Goal: Information Seeking & Learning: Learn about a topic

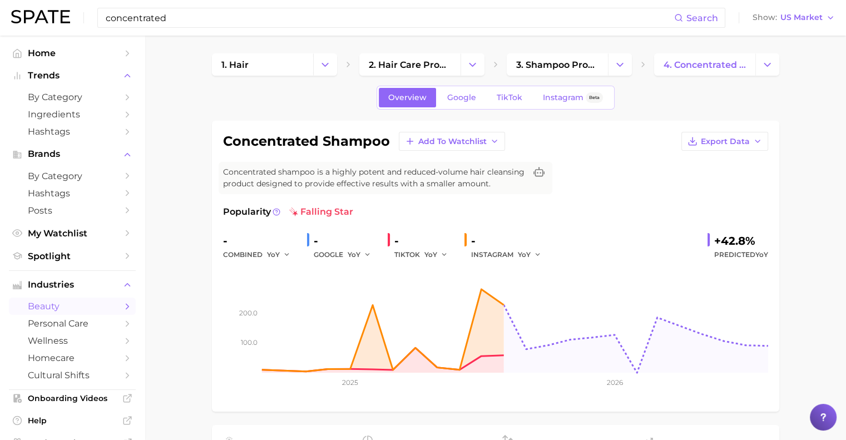
click at [167, 17] on input "concentrated" at bounding box center [389, 17] width 569 height 19
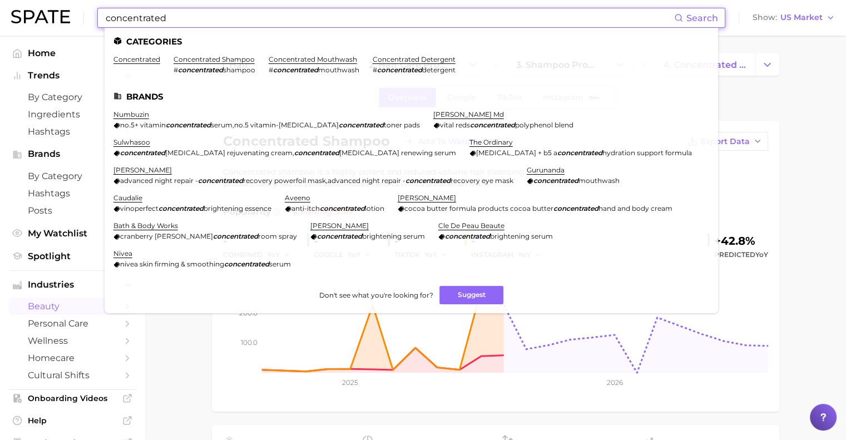
click at [167, 17] on input "concentrated" at bounding box center [389, 17] width 569 height 19
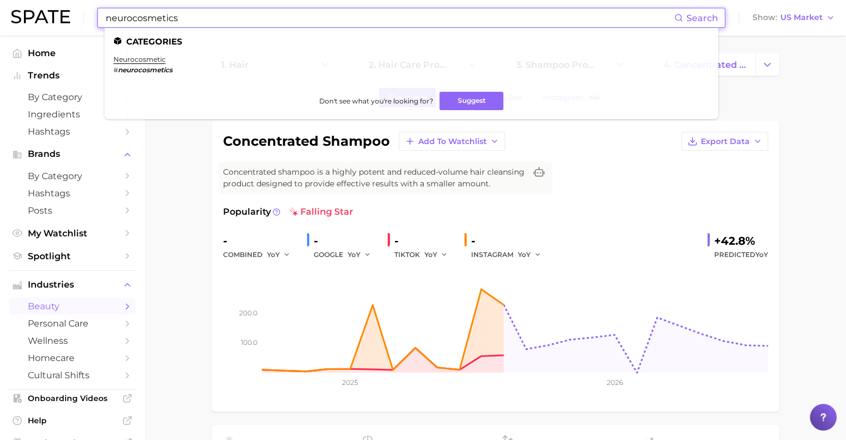
type input "neurocosmetics"
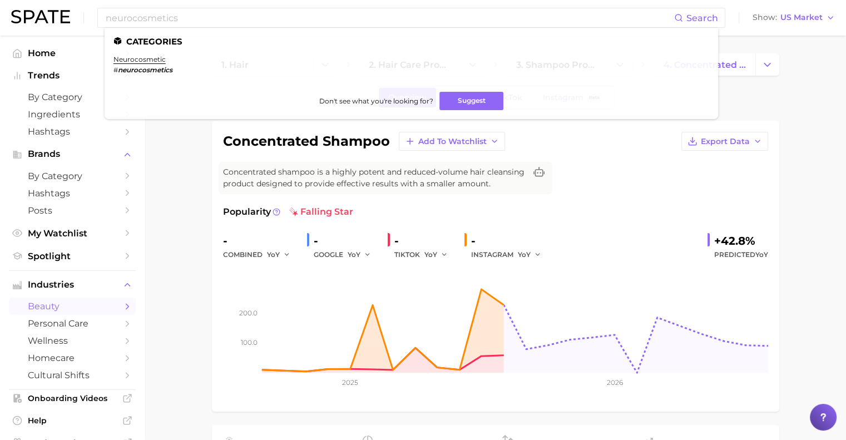
click at [133, 62] on link "neurocosmetic" at bounding box center [139, 59] width 52 height 8
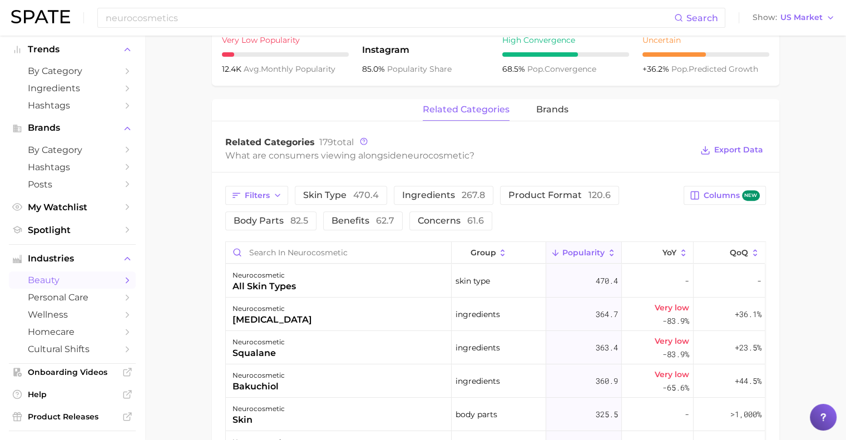
scroll to position [465, 0]
click at [540, 114] on button "brands" at bounding box center [552, 110] width 32 height 22
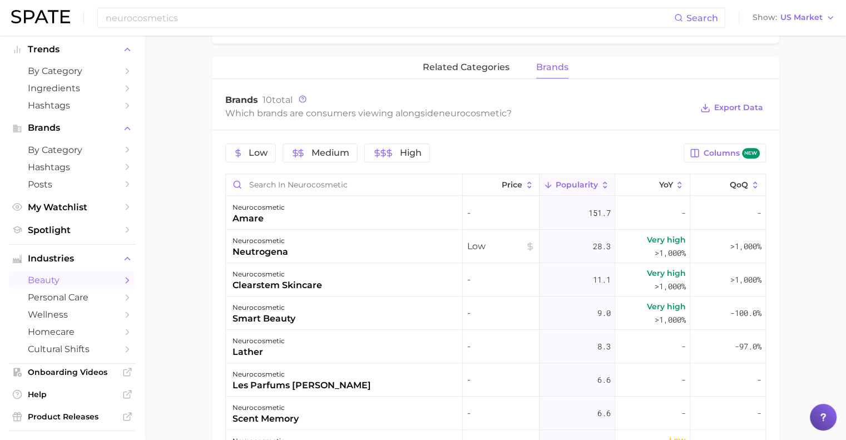
scroll to position [507, 0]
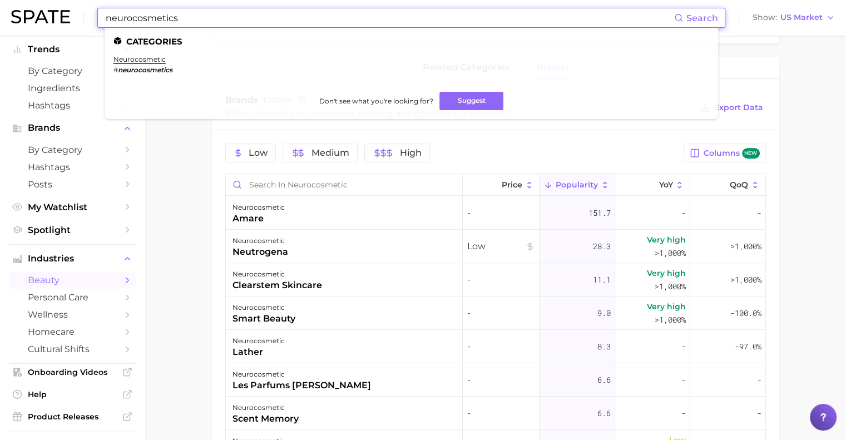
click at [146, 19] on input "neurocosmetics" at bounding box center [389, 17] width 569 height 19
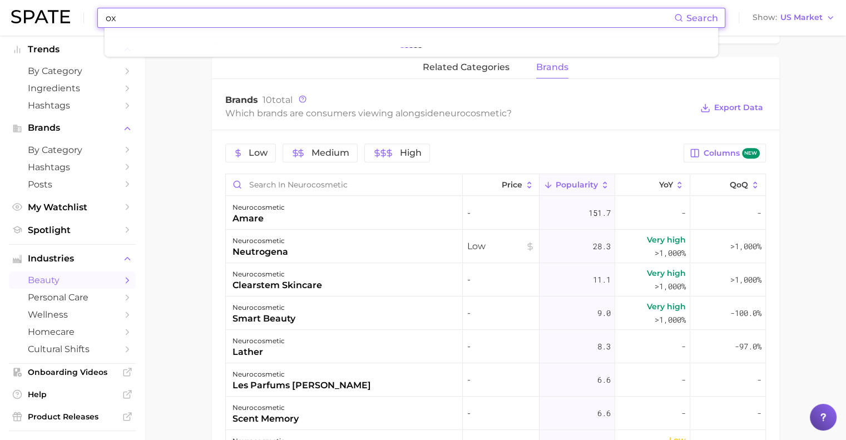
type input "o"
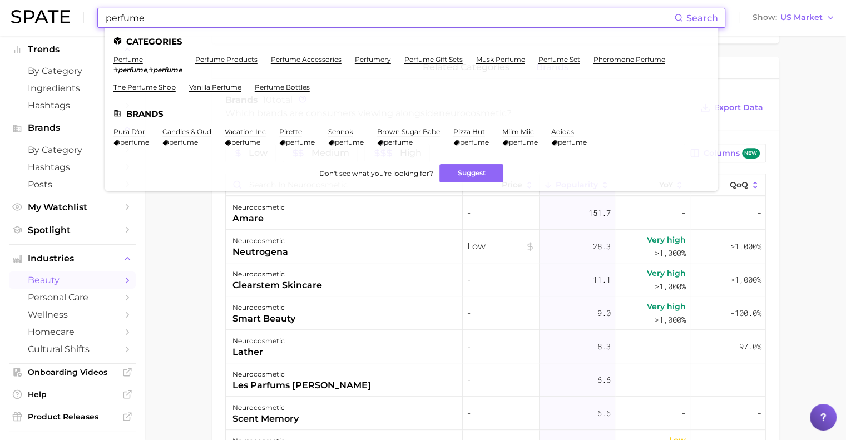
type input "perfume"
click at [128, 62] on link "perfume" at bounding box center [127, 59] width 29 height 8
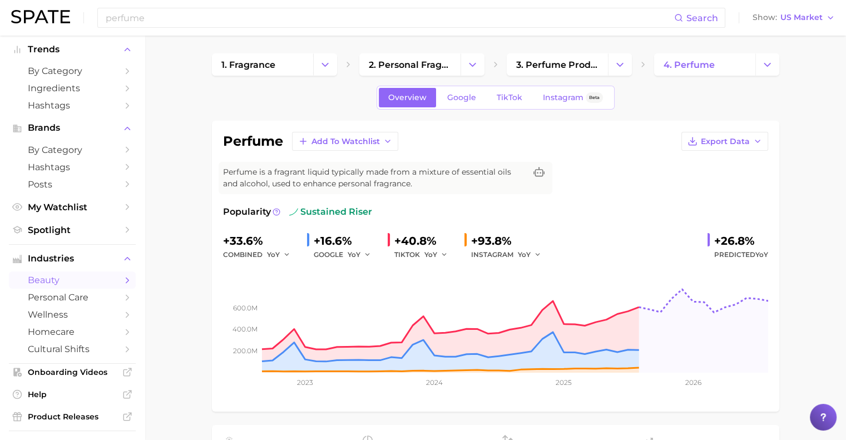
click at [772, 64] on icon "Change Category" at bounding box center [767, 65] width 12 height 12
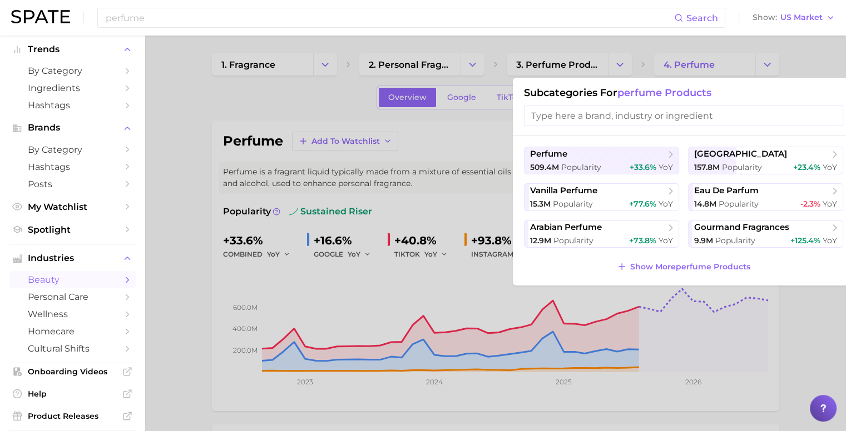
click at [585, 115] on input "search" at bounding box center [683, 116] width 319 height 21
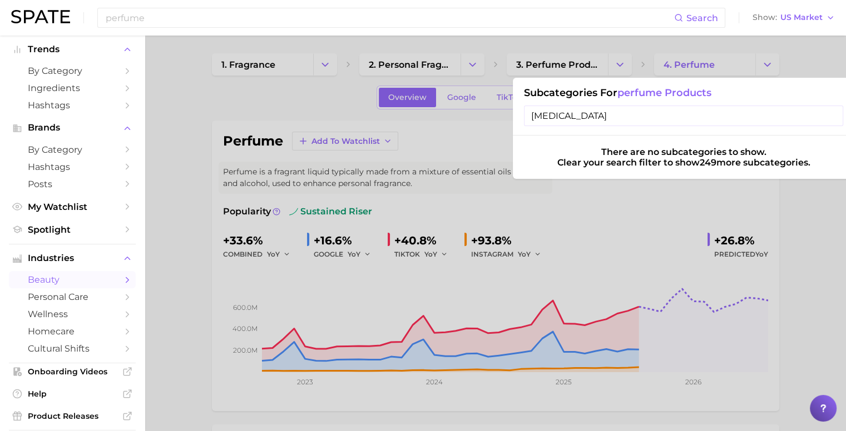
type input "oxytocin"
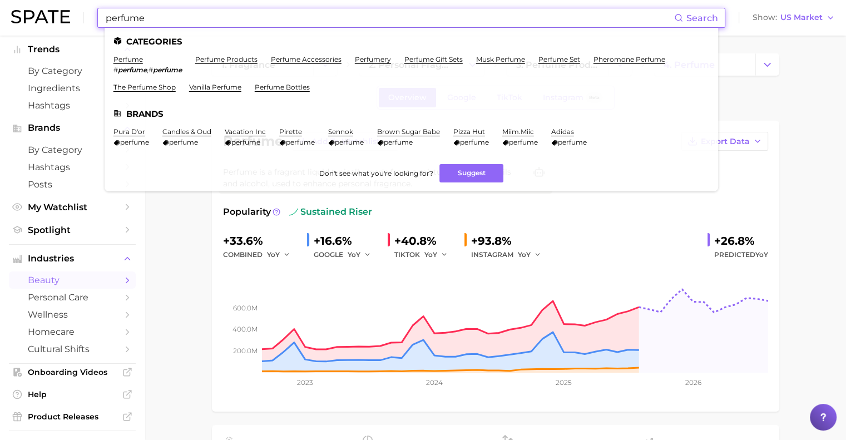
click at [149, 19] on input "perfume" at bounding box center [389, 17] width 569 height 19
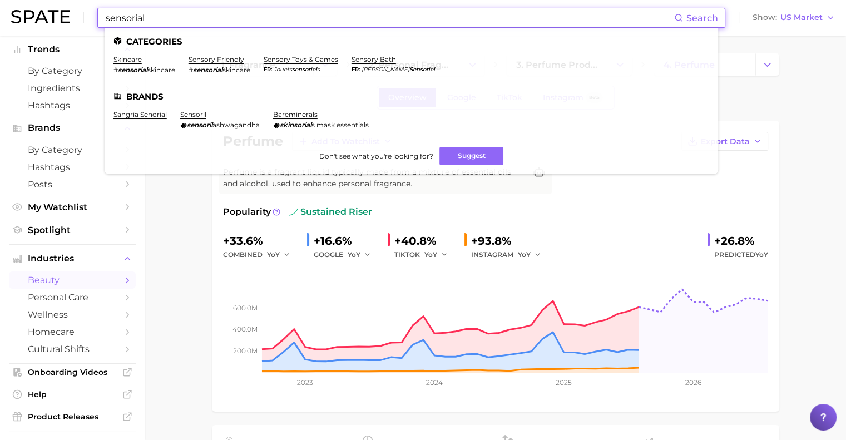
type input "sensorial"
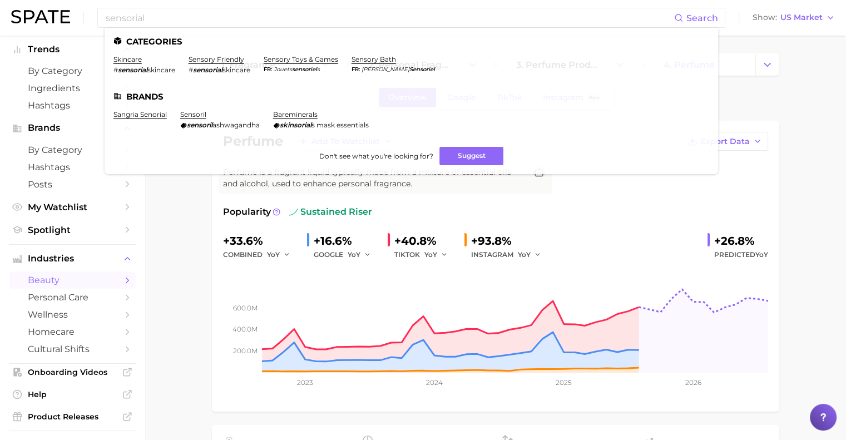
click at [120, 57] on link "skincare" at bounding box center [127, 59] width 28 height 8
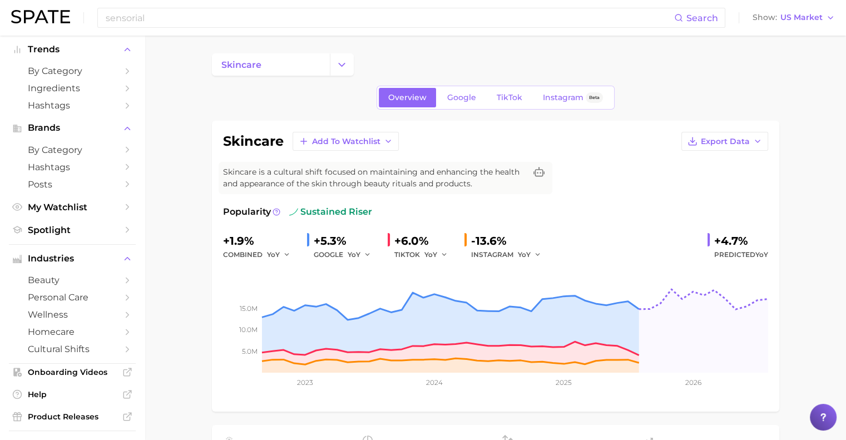
click at [330, 64] on button "Change Category" at bounding box center [342, 64] width 24 height 22
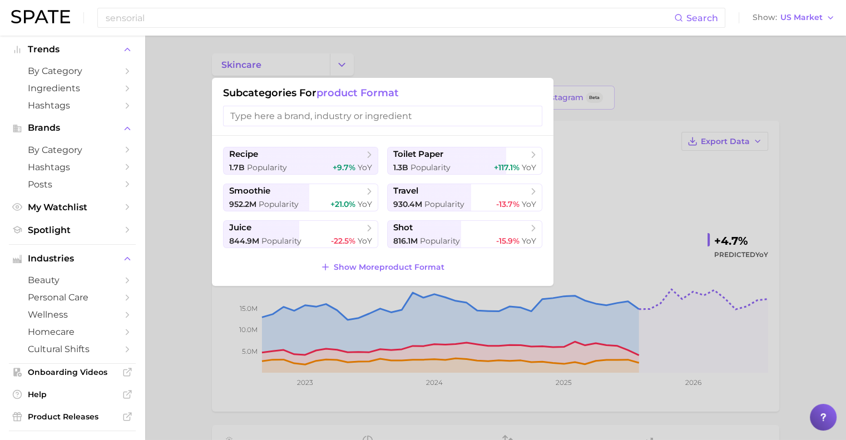
click at [298, 116] on input "search" at bounding box center [382, 116] width 319 height 21
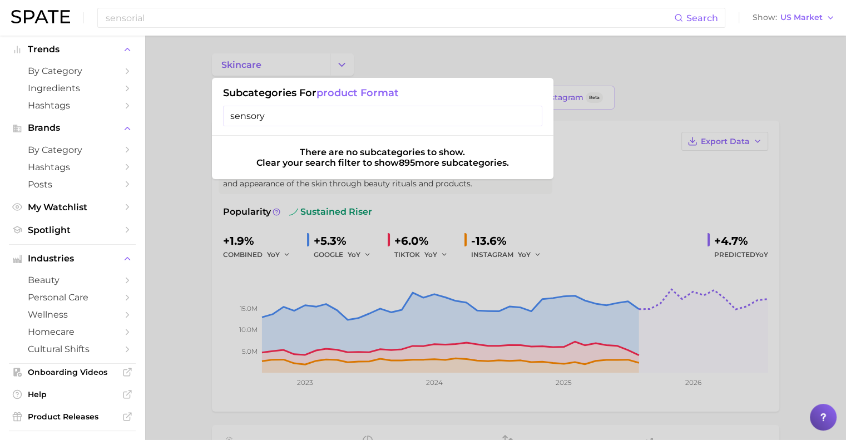
type input "sensory"
click at [208, 51] on div at bounding box center [423, 220] width 846 height 440
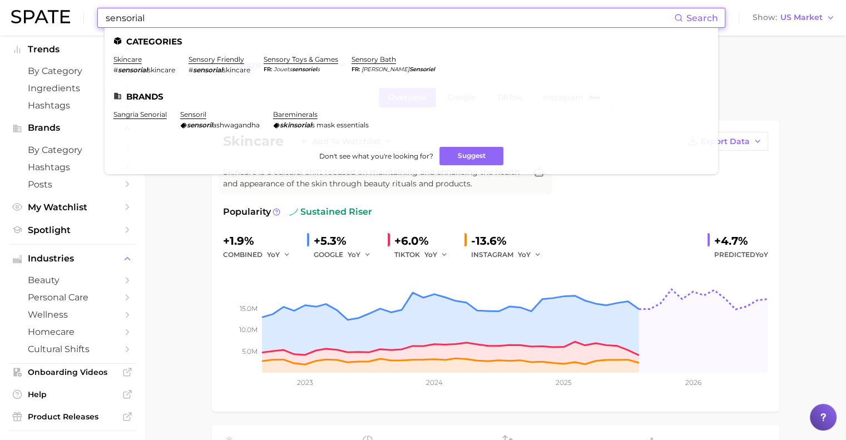
click at [160, 15] on input "sensorial" at bounding box center [389, 17] width 569 height 19
click at [147, 69] on em "sensorial" at bounding box center [132, 70] width 29 height 8
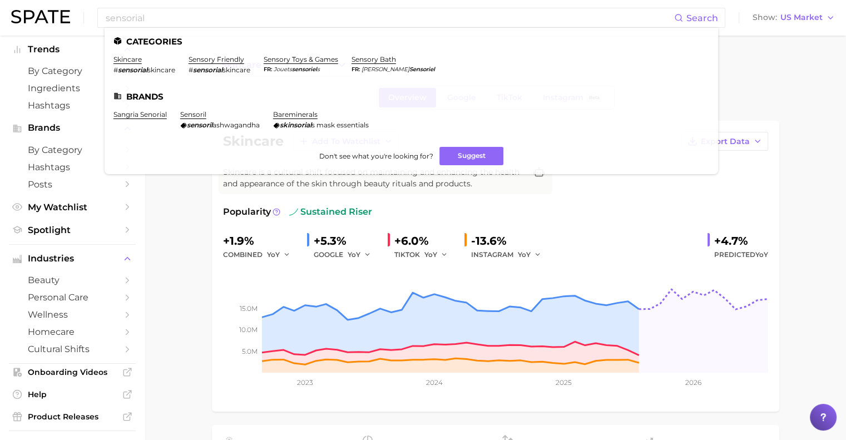
click at [212, 59] on link "sensory friendly" at bounding box center [216, 59] width 56 height 8
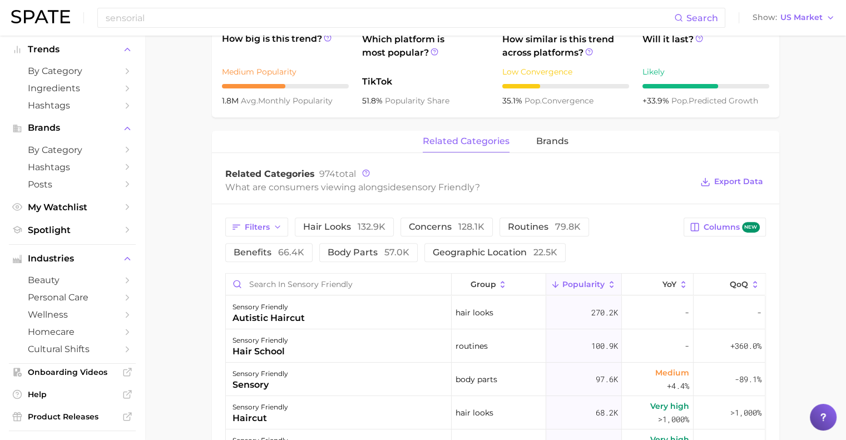
scroll to position [422, 0]
click at [542, 147] on button "brands" at bounding box center [552, 141] width 32 height 22
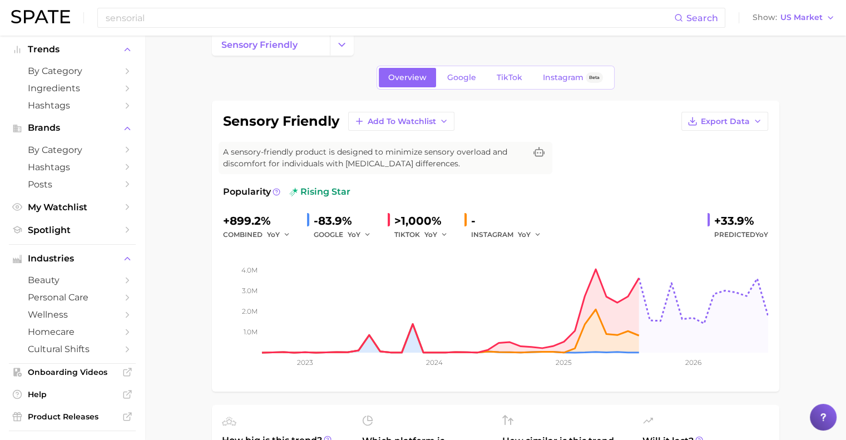
scroll to position [21, 0]
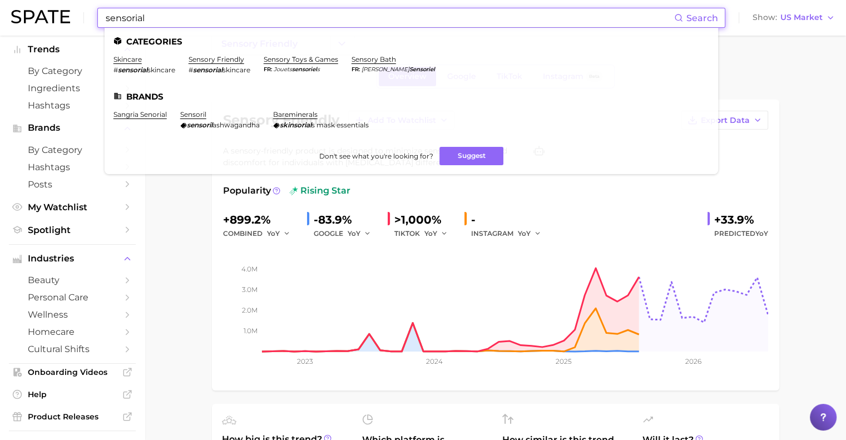
click at [145, 14] on input "sensorial" at bounding box center [389, 17] width 569 height 19
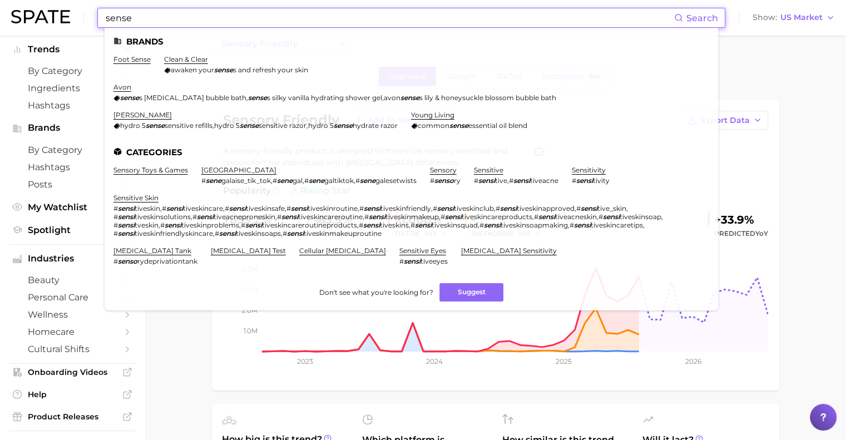
type input "sense"
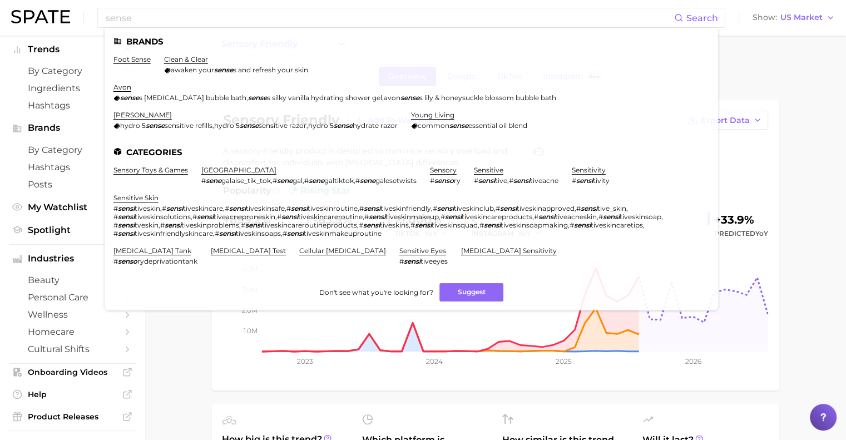
click at [445, 170] on link "sensory" at bounding box center [443, 170] width 27 height 8
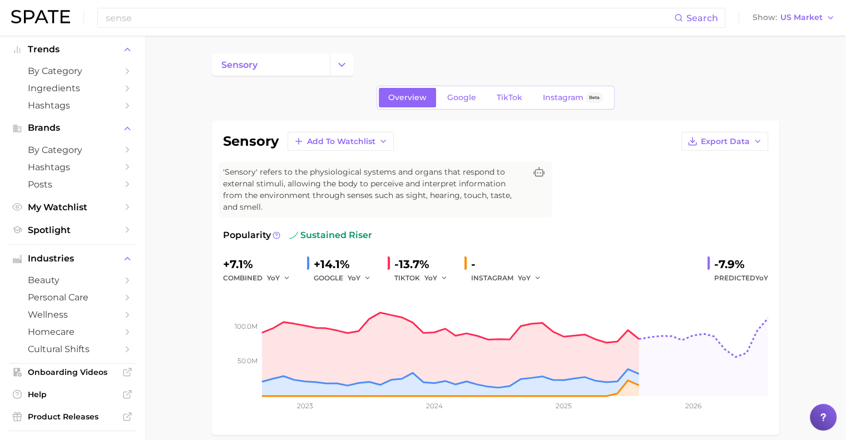
click at [339, 66] on icon "Change Category" at bounding box center [342, 65] width 12 height 12
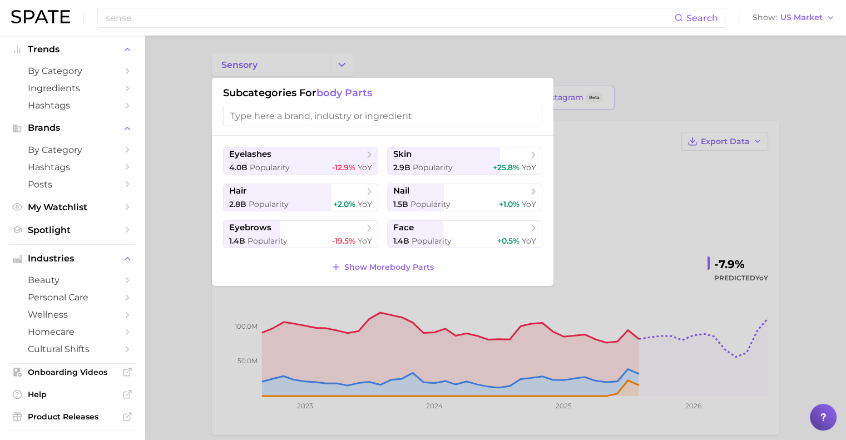
click at [300, 119] on input "search" at bounding box center [382, 116] width 319 height 21
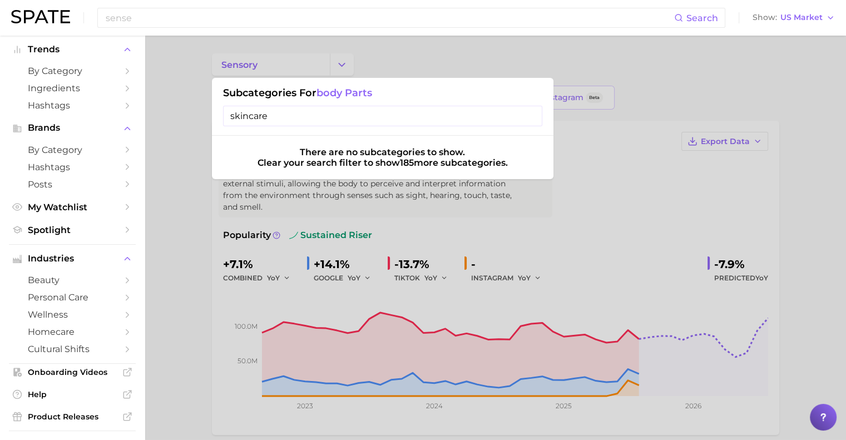
type input "skincare"
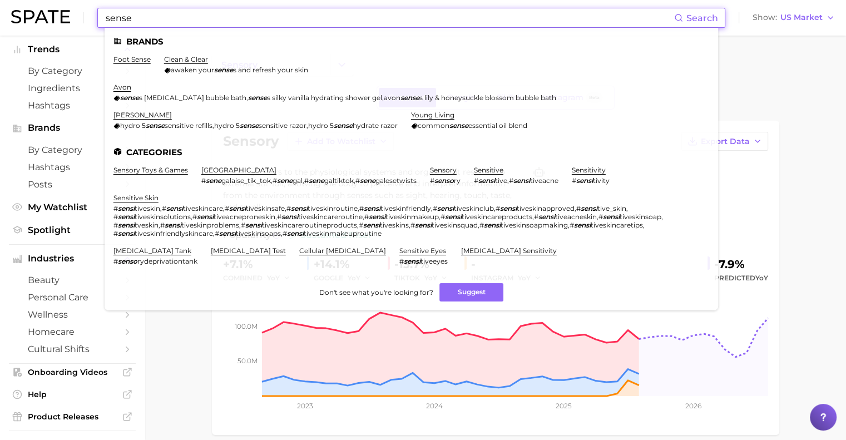
click at [160, 15] on input "sense" at bounding box center [389, 17] width 569 height 19
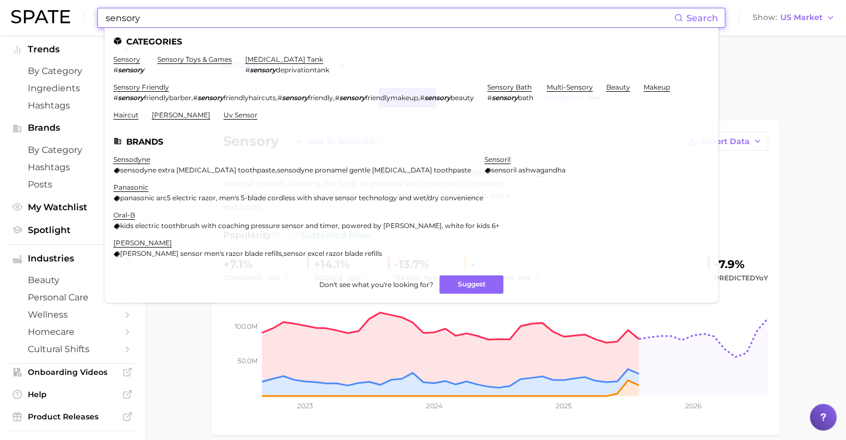
type input "sensory"
click at [120, 64] on li "sensory # sensory" at bounding box center [128, 64] width 31 height 19
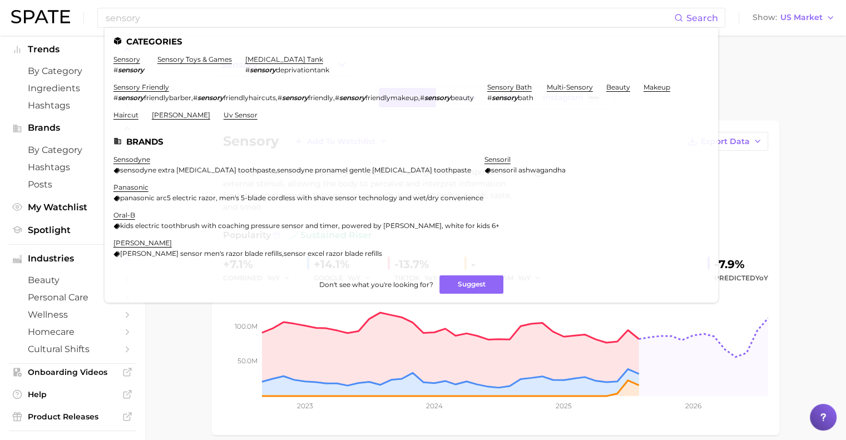
click at [121, 63] on link "sensory" at bounding box center [126, 59] width 27 height 8
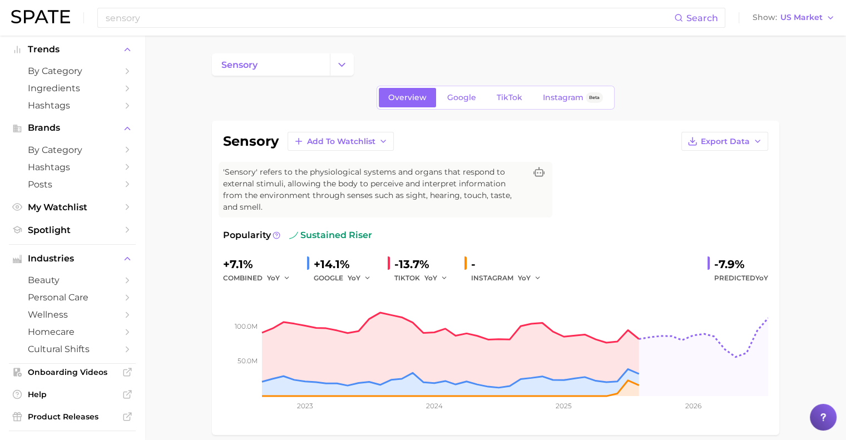
click at [345, 59] on icon "Change Category" at bounding box center [342, 65] width 12 height 12
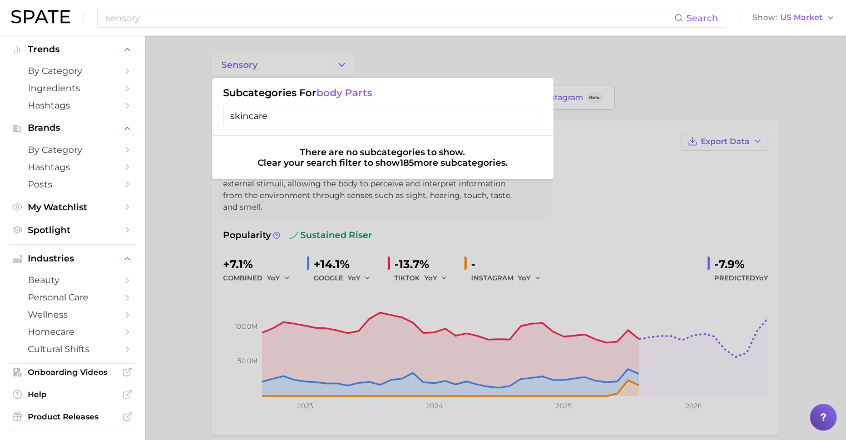
click at [305, 117] on input "skincare" at bounding box center [382, 116] width 319 height 21
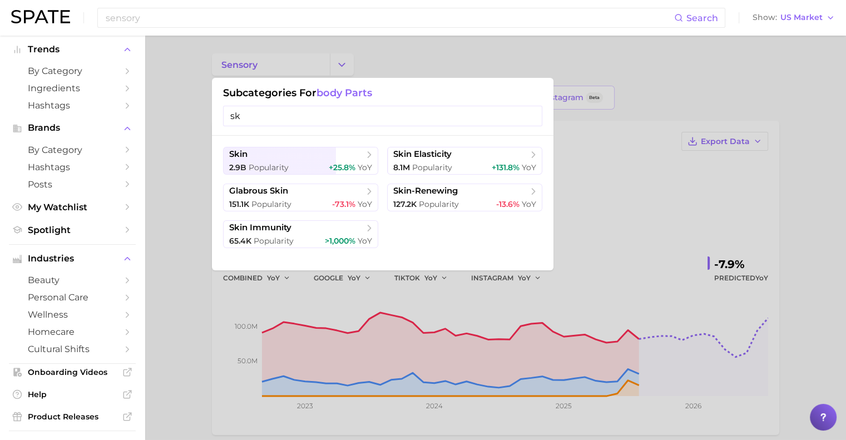
type input "s"
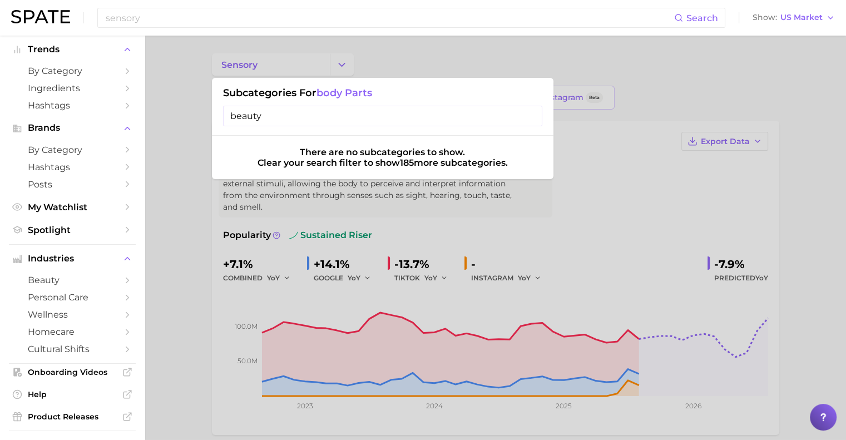
type input "beauty"
click at [532, 122] on input "beauty" at bounding box center [382, 116] width 319 height 21
click at [529, 119] on input "beauty" at bounding box center [382, 116] width 319 height 21
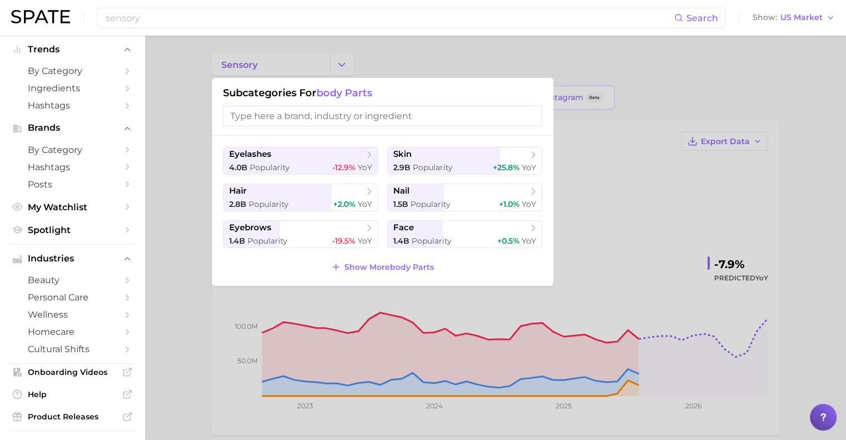
click at [601, 161] on div at bounding box center [423, 220] width 846 height 440
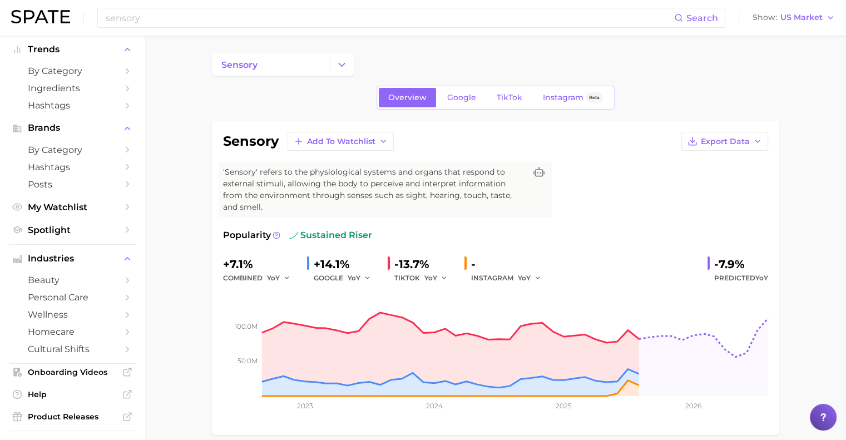
scroll to position [4, 0]
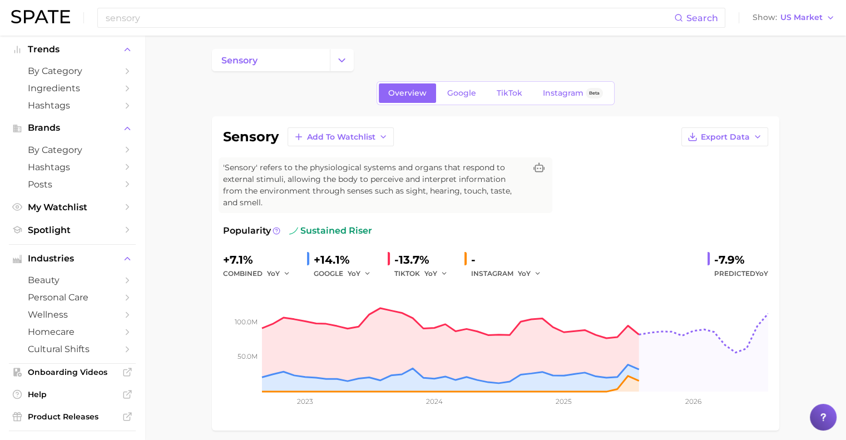
click at [340, 62] on icon "Change Category" at bounding box center [342, 60] width 12 height 12
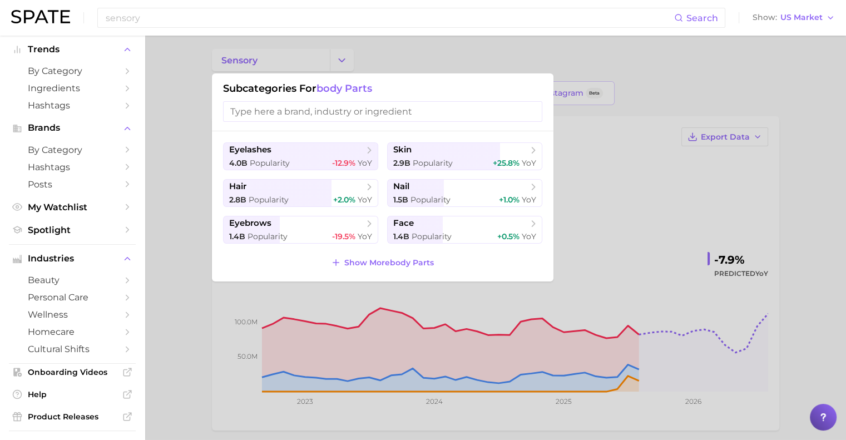
click at [458, 163] on div "2.9b Popularity +25.8% YoY" at bounding box center [464, 163] width 143 height 11
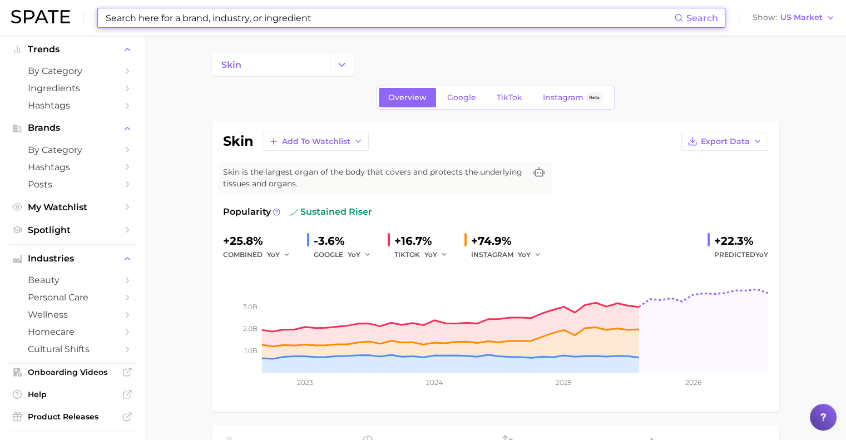
click at [182, 23] on input at bounding box center [389, 17] width 569 height 19
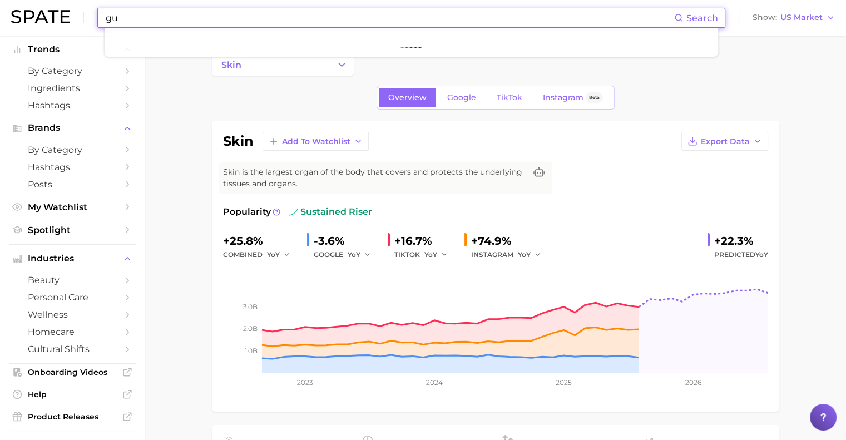
type input "g"
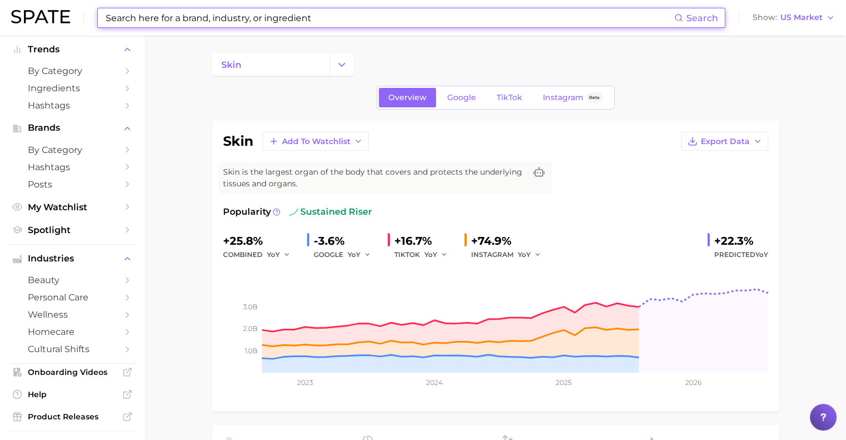
click at [169, 14] on input at bounding box center [389, 17] width 569 height 19
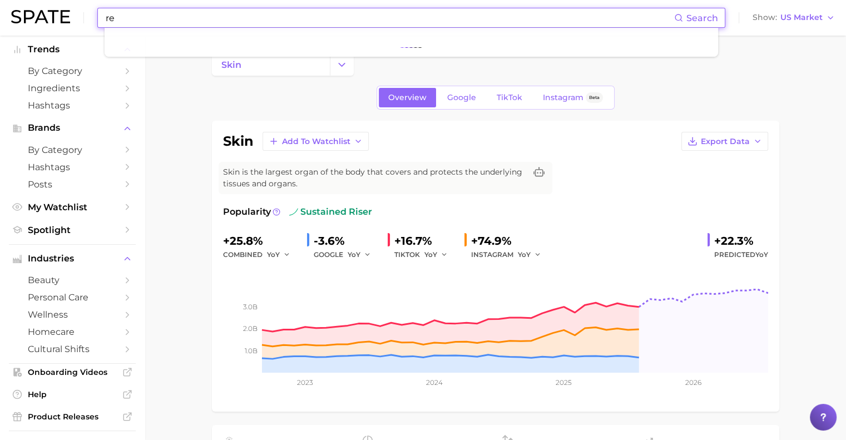
type input "r"
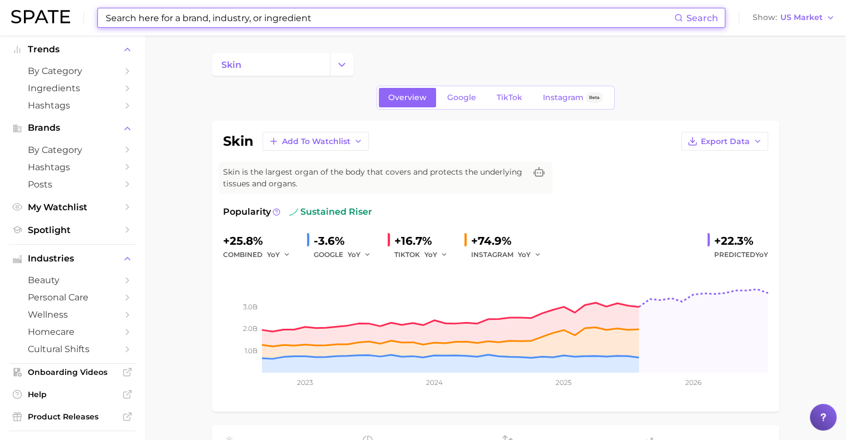
click at [344, 63] on polyline "Change Category" at bounding box center [342, 64] width 6 height 3
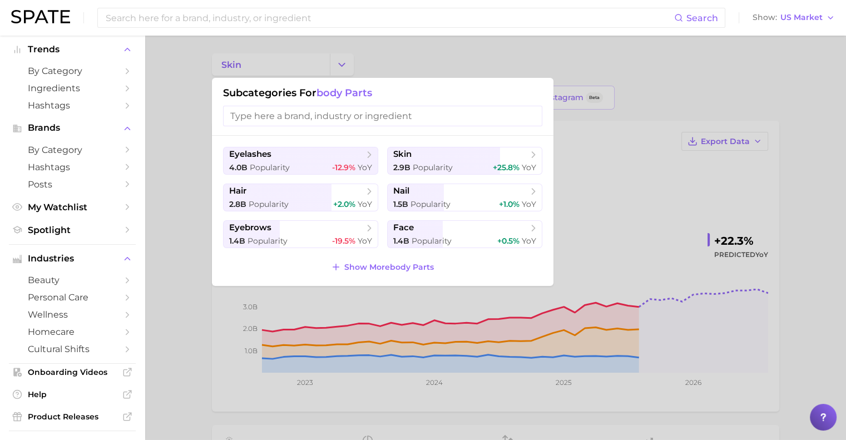
click at [378, 269] on span "Show More body parts" at bounding box center [389, 266] width 90 height 9
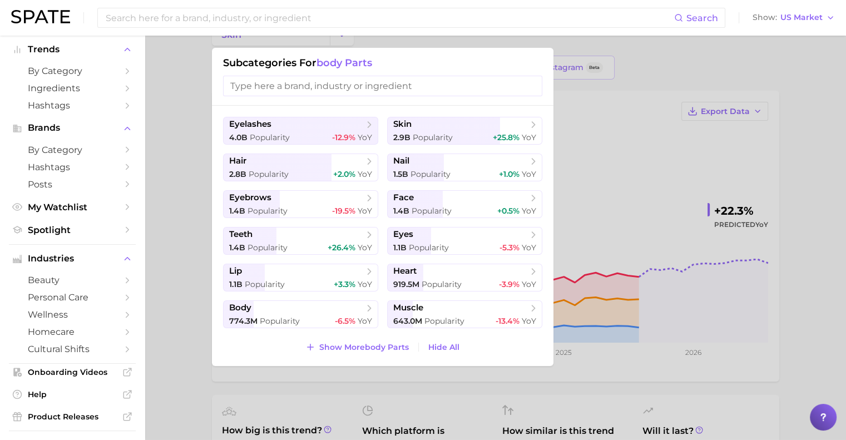
scroll to position [33, 0]
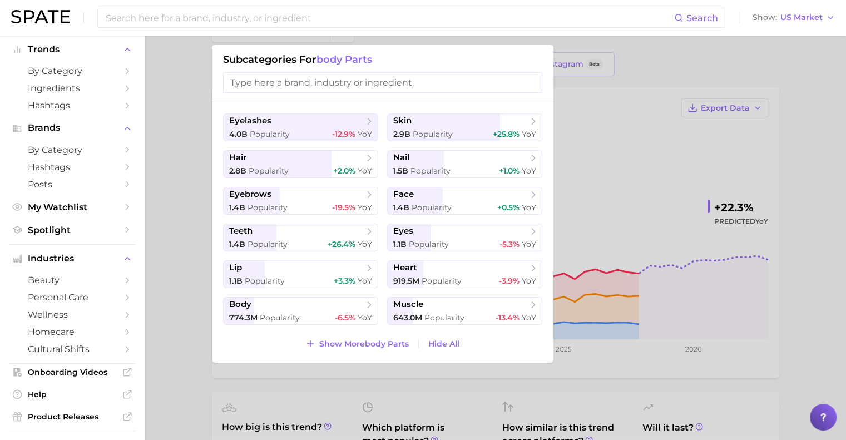
click at [645, 173] on div at bounding box center [423, 220] width 846 height 440
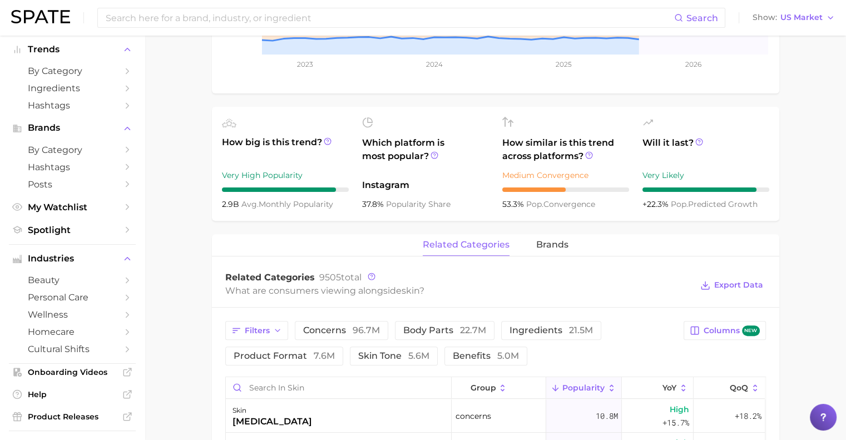
scroll to position [0, 0]
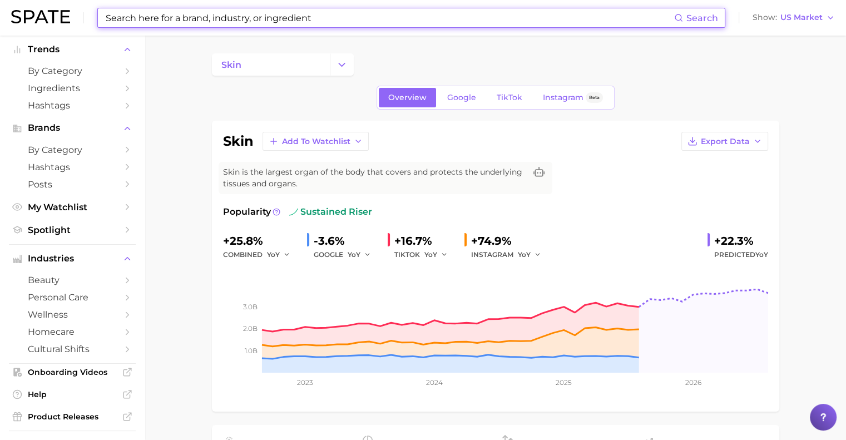
click at [131, 13] on input at bounding box center [389, 17] width 569 height 19
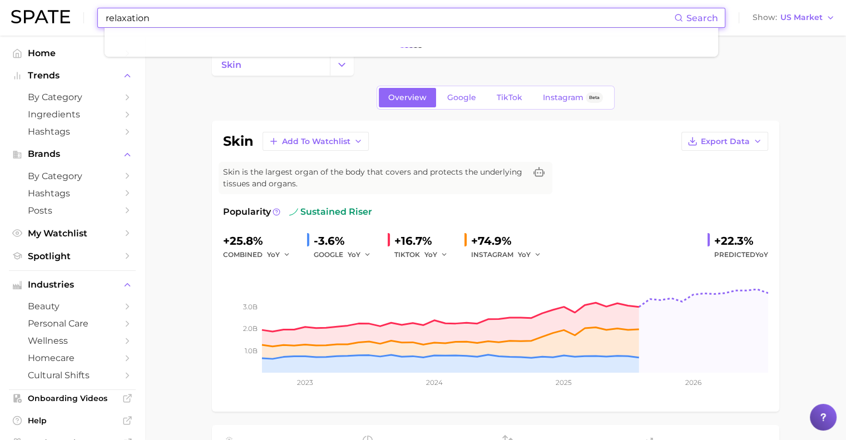
type input "relaxation"
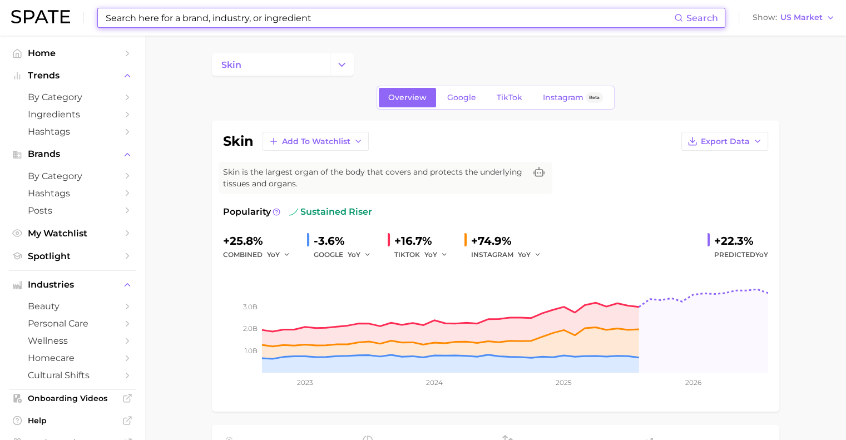
click at [140, 19] on input at bounding box center [389, 17] width 569 height 19
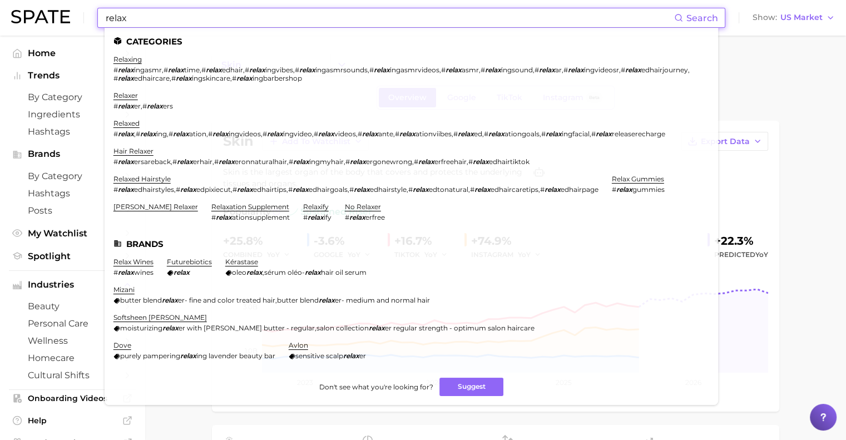
type input "relax"
click at [133, 61] on link "relaxing" at bounding box center [127, 59] width 28 height 8
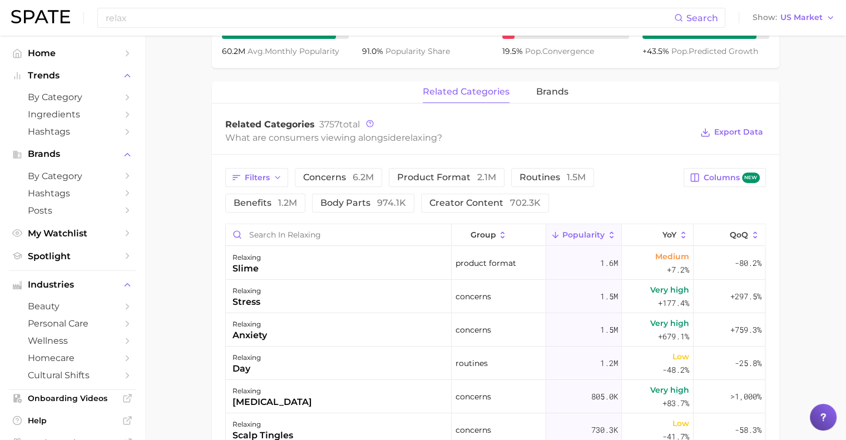
scroll to position [472, 0]
click at [302, 235] on input "Search in relaxing" at bounding box center [338, 234] width 225 height 21
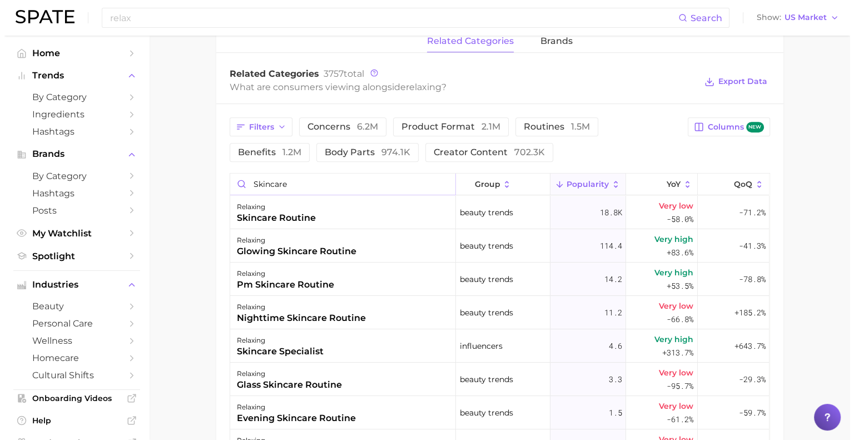
scroll to position [522, 0]
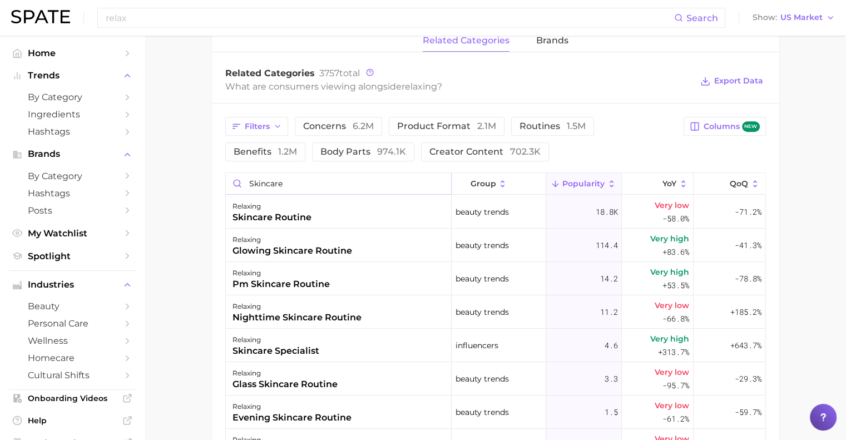
type input "skincare"
click at [271, 215] on div "skincare routine" at bounding box center [271, 217] width 79 height 13
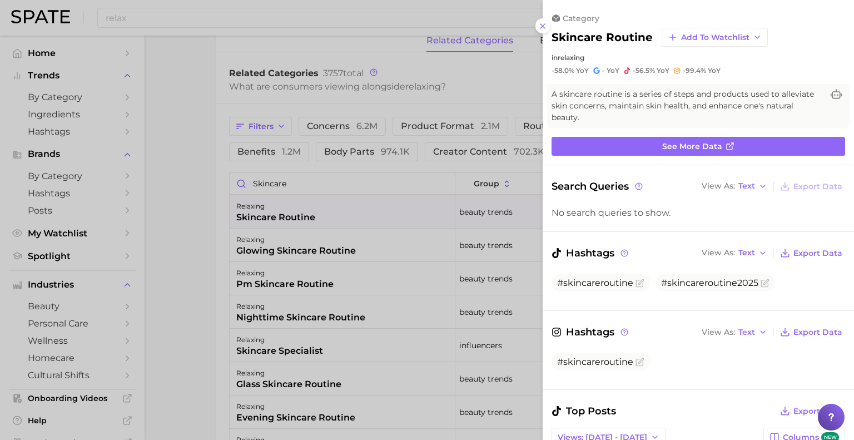
scroll to position [0, 0]
click at [691, 146] on span "See more data" at bounding box center [692, 146] width 60 height 9
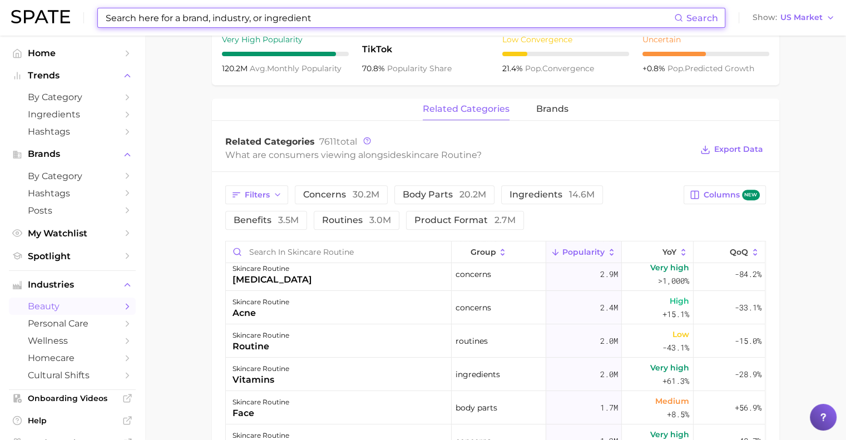
scroll to position [234, 0]
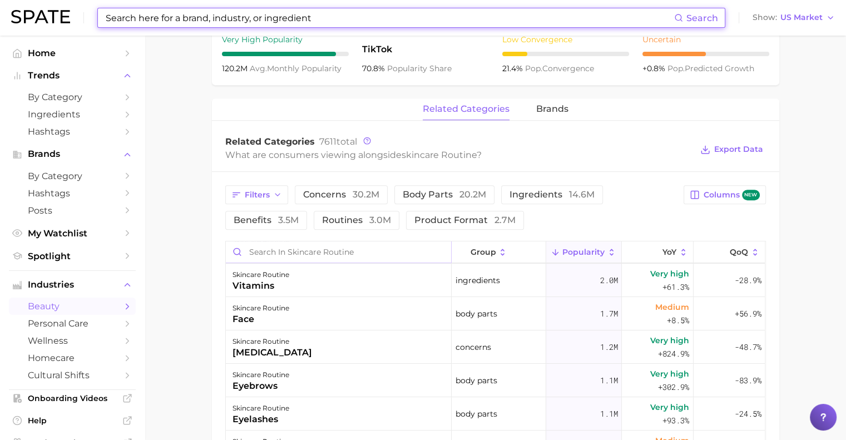
click at [306, 252] on input "Search in skincare routine" at bounding box center [338, 251] width 225 height 21
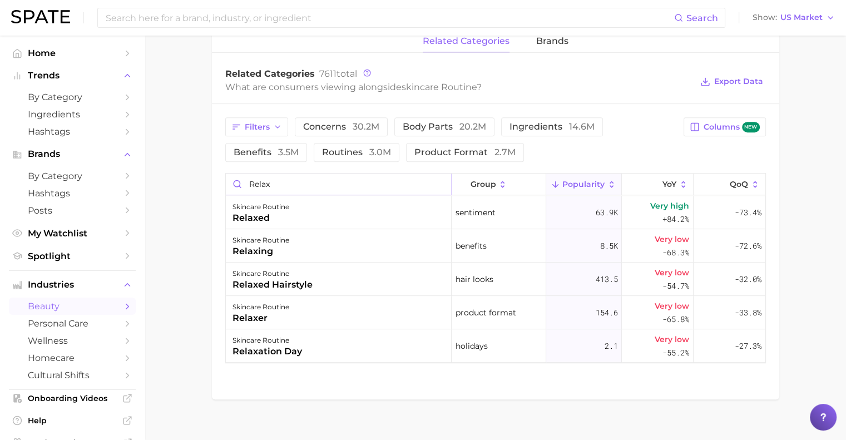
scroll to position [522, 0]
type input "relax"
click at [163, 21] on input at bounding box center [389, 17] width 569 height 19
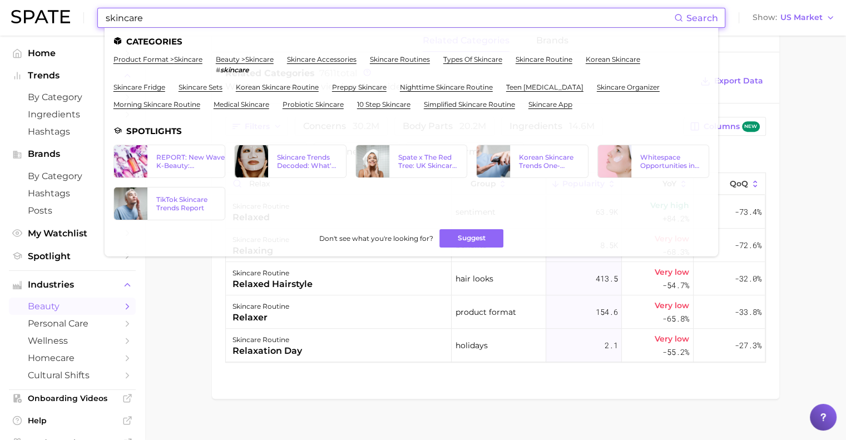
type input "skincare"
click at [169, 58] on link "product format > skincare" at bounding box center [157, 59] width 89 height 8
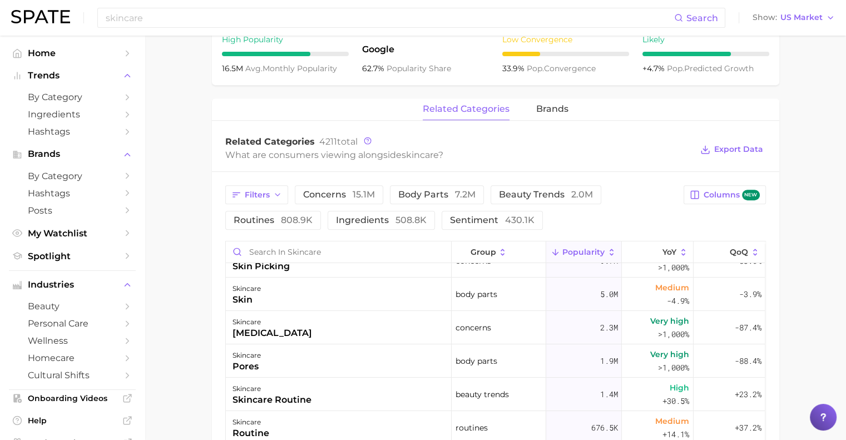
scroll to position [20, 0]
click at [262, 256] on input "Search in skincare" at bounding box center [338, 251] width 225 height 21
type input "relax"
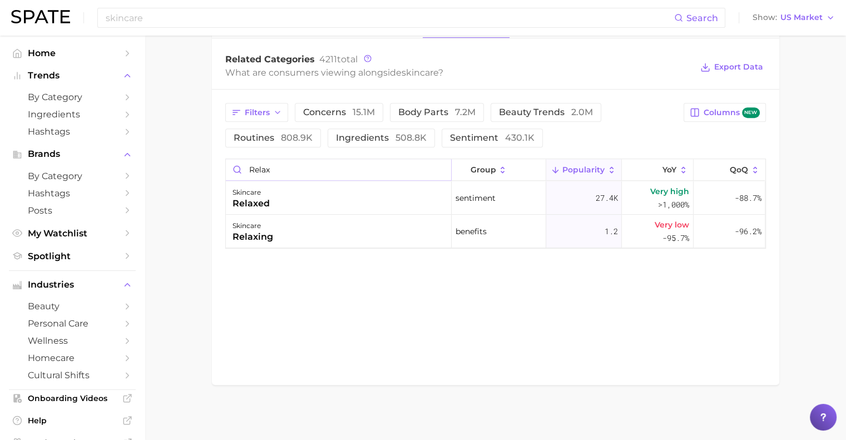
scroll to position [520, 0]
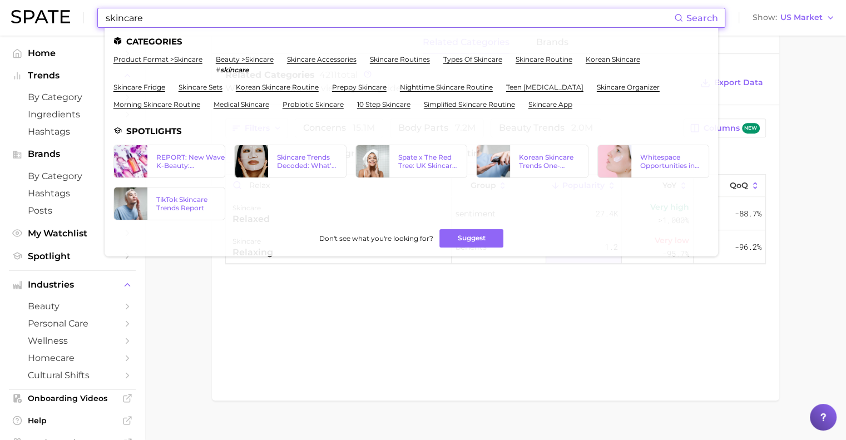
click at [149, 12] on input "skincare" at bounding box center [389, 17] width 569 height 19
click at [148, 12] on input "skincare" at bounding box center [389, 17] width 569 height 19
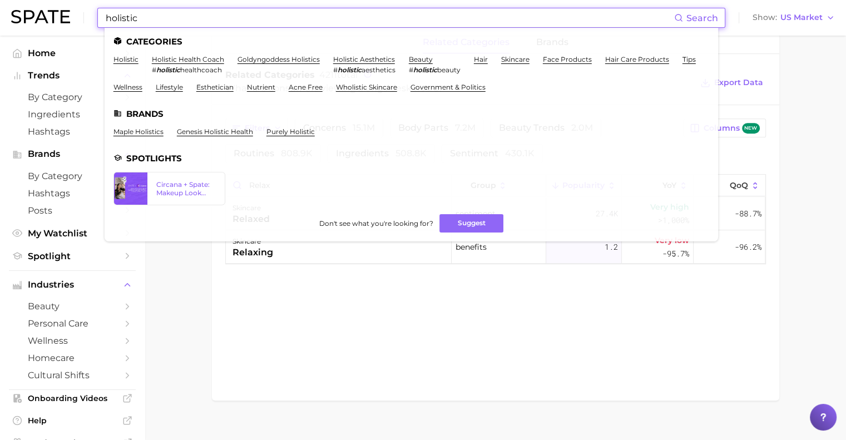
type input "holistic"
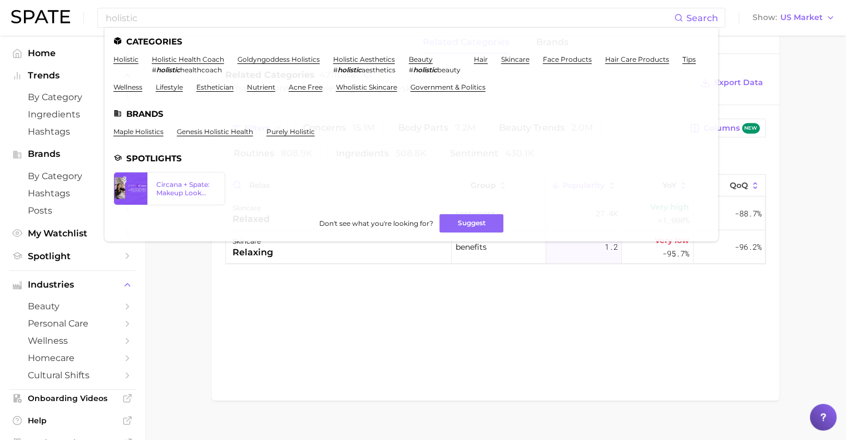
click at [416, 61] on link "beauty" at bounding box center [421, 59] width 24 height 8
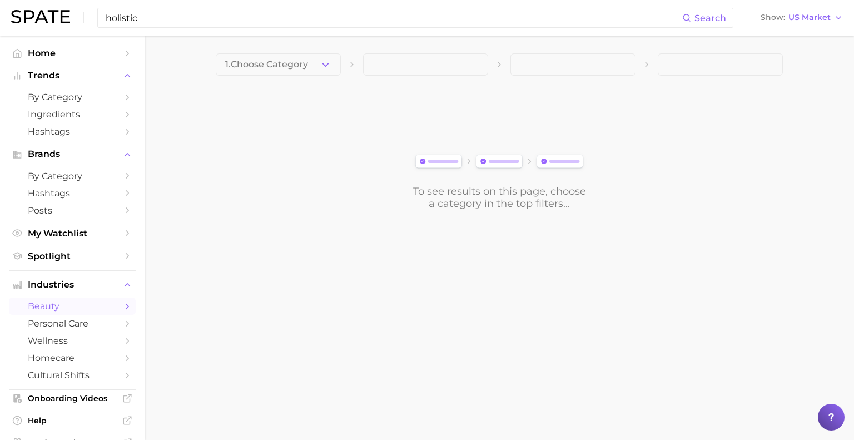
click at [264, 16] on input "holistic" at bounding box center [394, 17] width 578 height 19
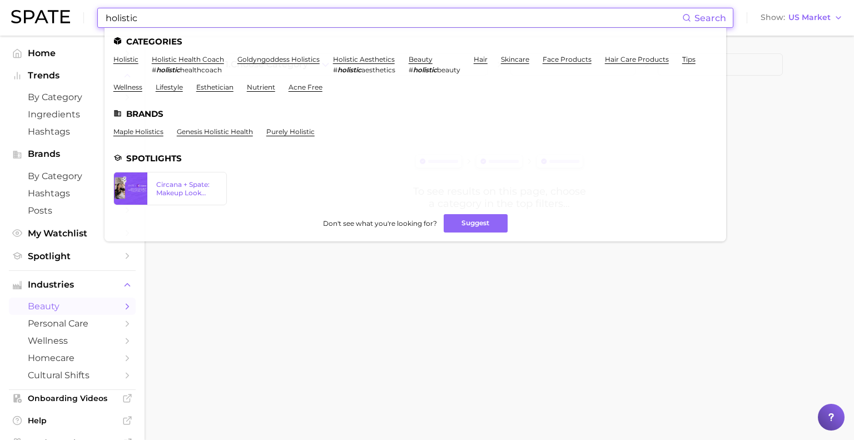
click at [419, 62] on link "beauty" at bounding box center [421, 59] width 24 height 8
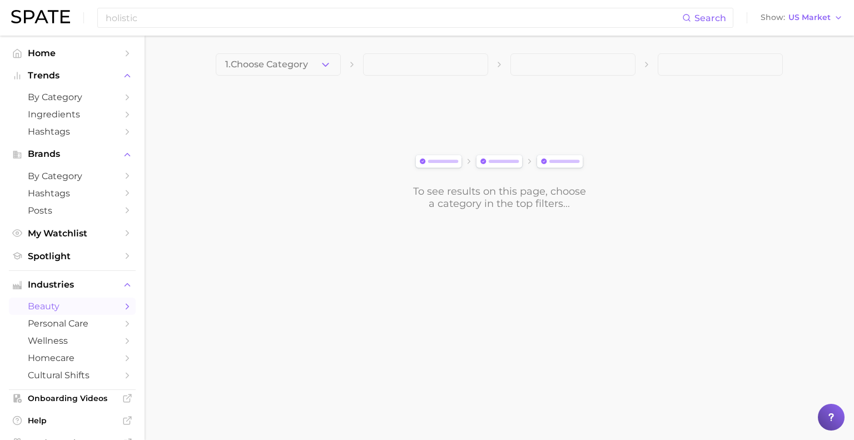
click at [269, 53] on main "1. Choose Category To see results on this page, choose a category in the top fi…" at bounding box center [499, 151] width 709 height 230
click at [269, 59] on span "1. Choose Category" at bounding box center [266, 64] width 83 height 10
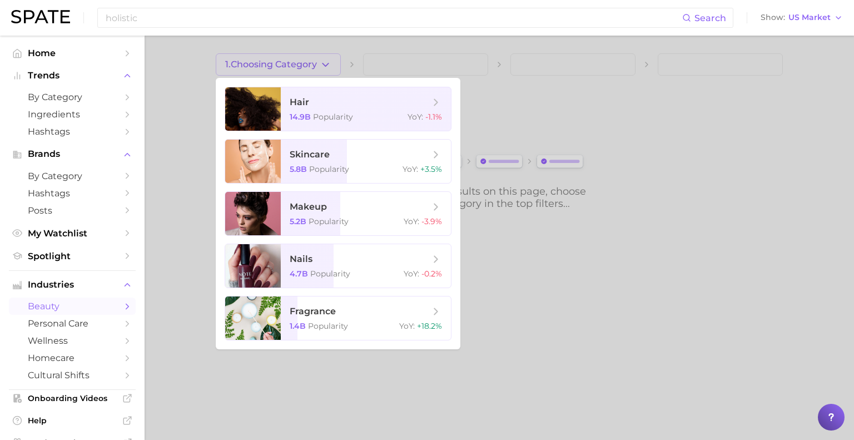
click at [198, 163] on div at bounding box center [427, 220] width 854 height 440
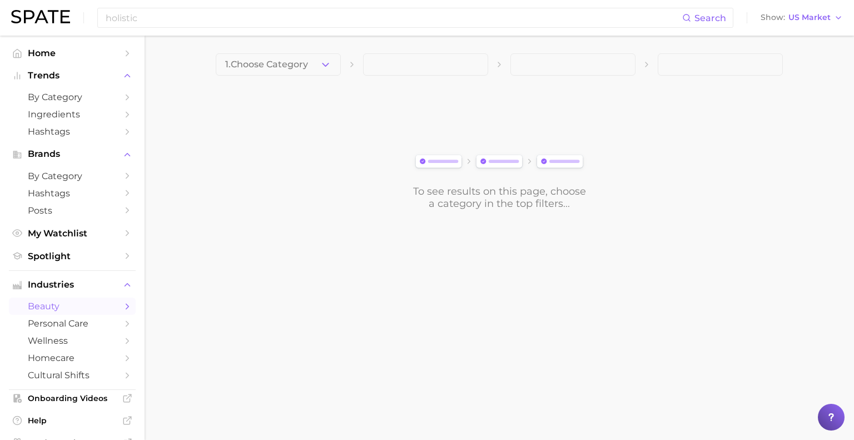
click at [113, 171] on link "by Category" at bounding box center [72, 175] width 127 height 17
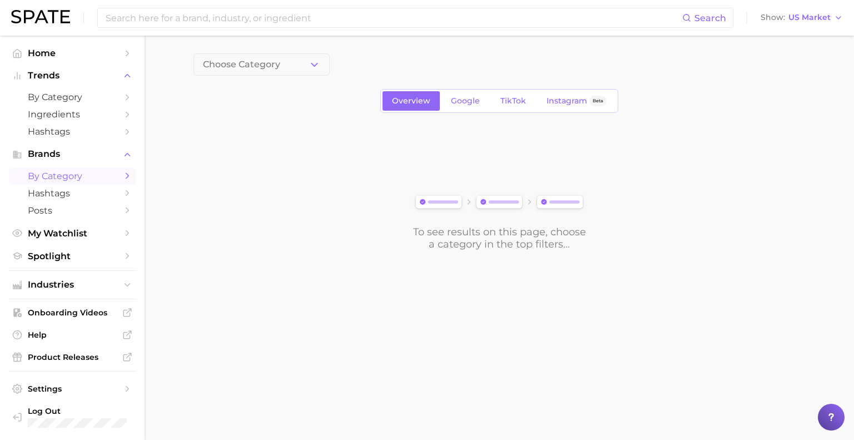
click at [308, 57] on button "Choose Category" at bounding box center [261, 64] width 136 height 22
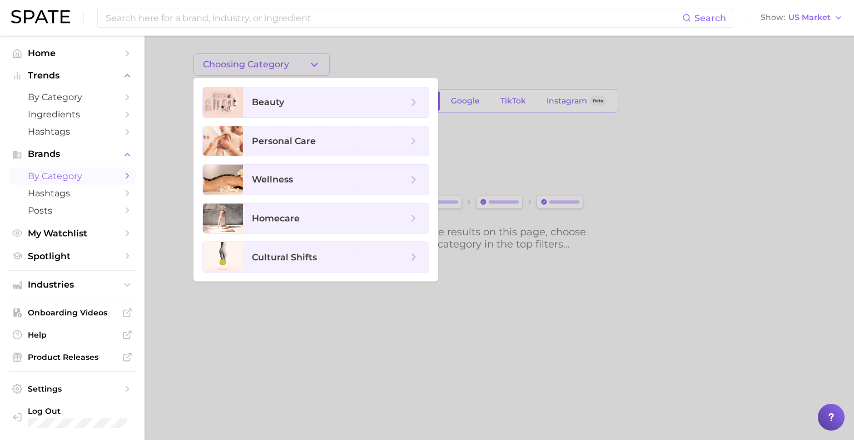
click at [304, 82] on ul "beauty personal care wellness homecare cultural shifts" at bounding box center [315, 180] width 245 height 204
click at [301, 95] on span "beauty" at bounding box center [336, 102] width 186 height 30
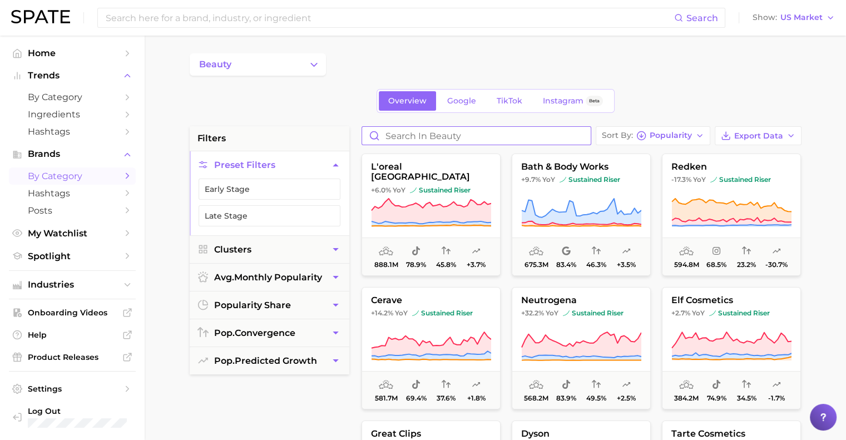
click at [405, 138] on input "Search in beauty" at bounding box center [476, 136] width 229 height 18
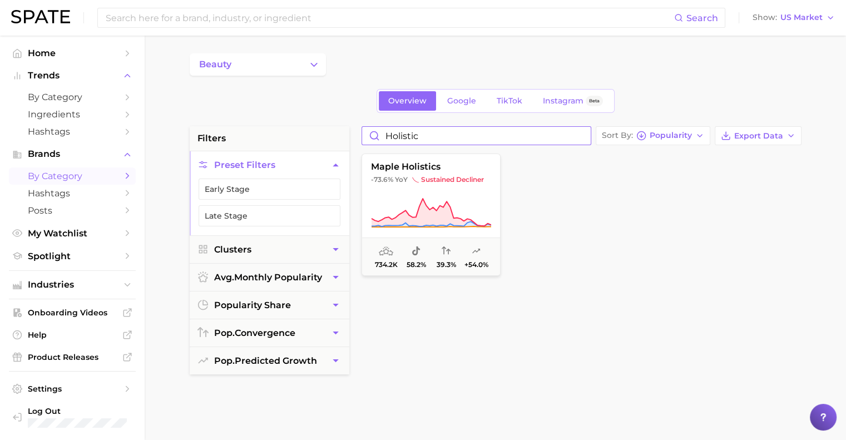
type input "holistic"
click at [309, 62] on icon "Change Category" at bounding box center [314, 65] width 12 height 12
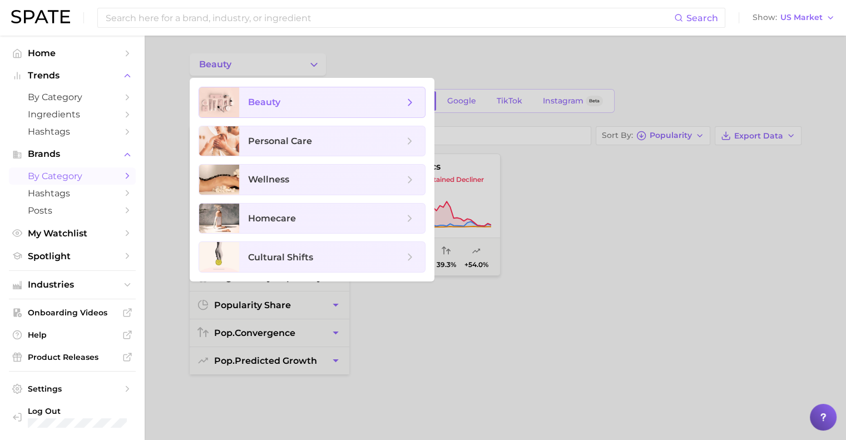
click at [387, 102] on span "beauty" at bounding box center [326, 102] width 156 height 12
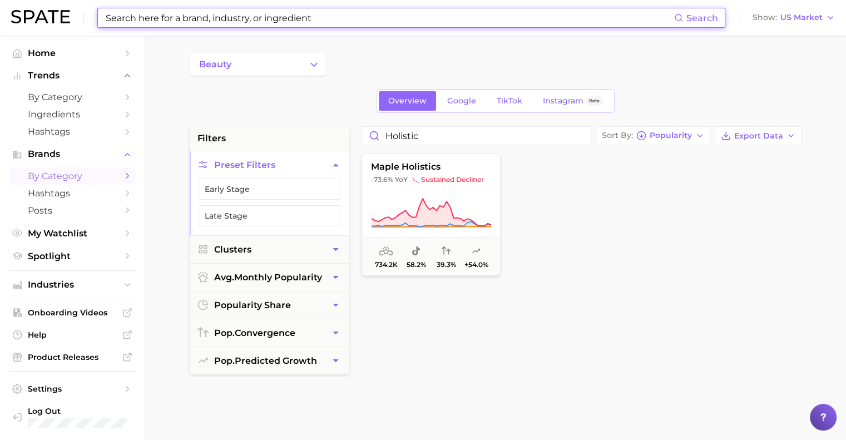
click at [188, 19] on input at bounding box center [389, 17] width 569 height 19
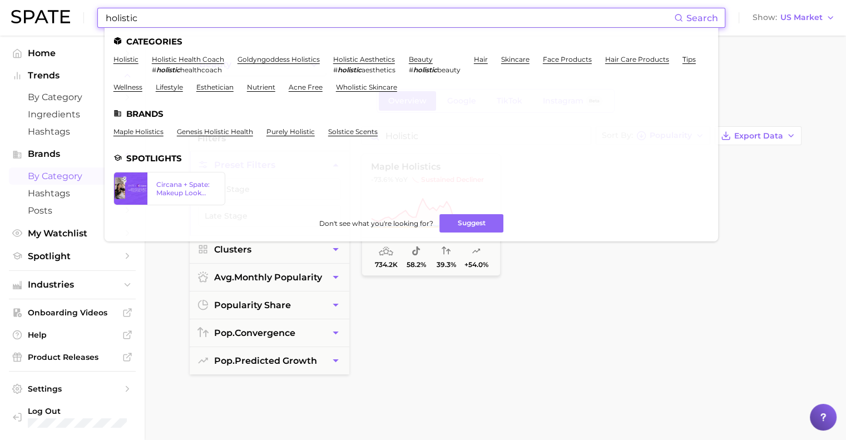
type input "holistic"
click at [416, 63] on link "beauty" at bounding box center [421, 59] width 24 height 8
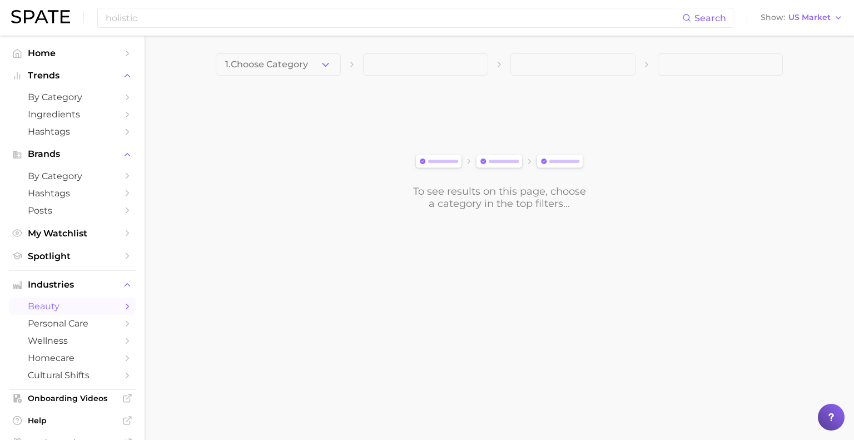
click at [315, 63] on button "1. Choose Category" at bounding box center [278, 64] width 125 height 22
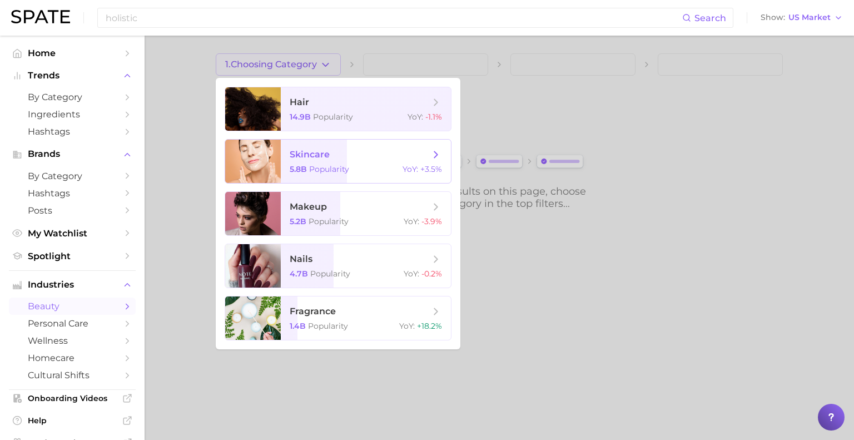
click at [408, 177] on span "skincare 5.8b Popularity YoY : +3.5%" at bounding box center [366, 161] width 170 height 43
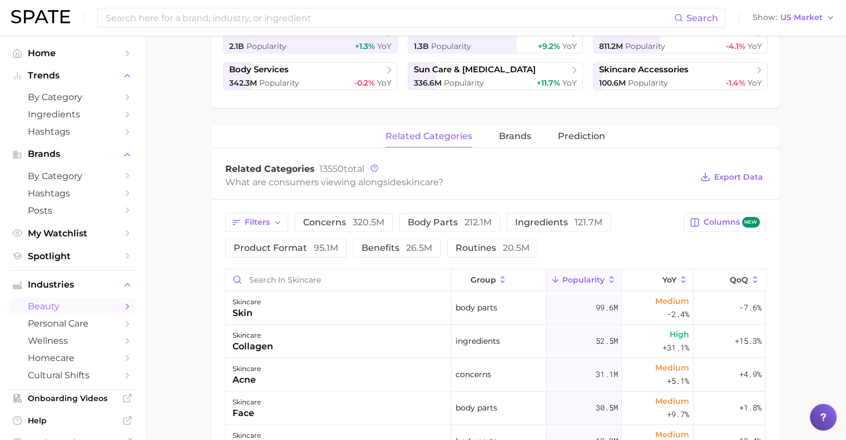
scroll to position [302, 0]
click at [270, 277] on input "Search in skincare" at bounding box center [338, 279] width 225 height 21
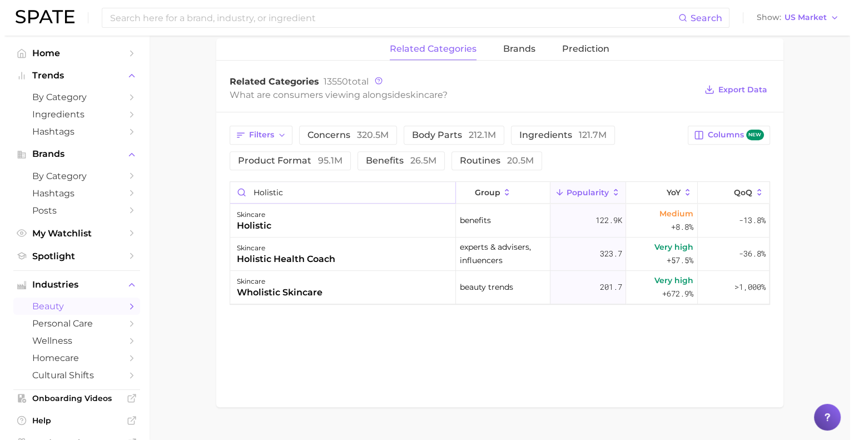
scroll to position [389, 0]
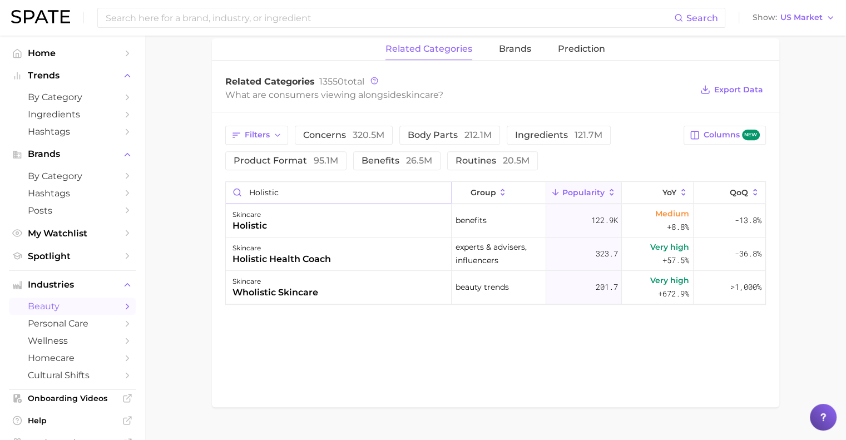
type input "holistic"
click at [258, 222] on div "holistic" at bounding box center [249, 225] width 34 height 13
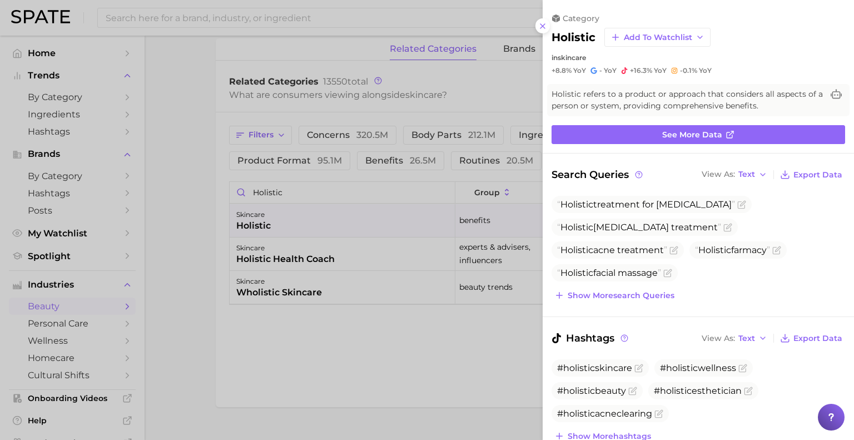
scroll to position [0, 0]
click at [627, 130] on link "See more data" at bounding box center [699, 134] width 294 height 19
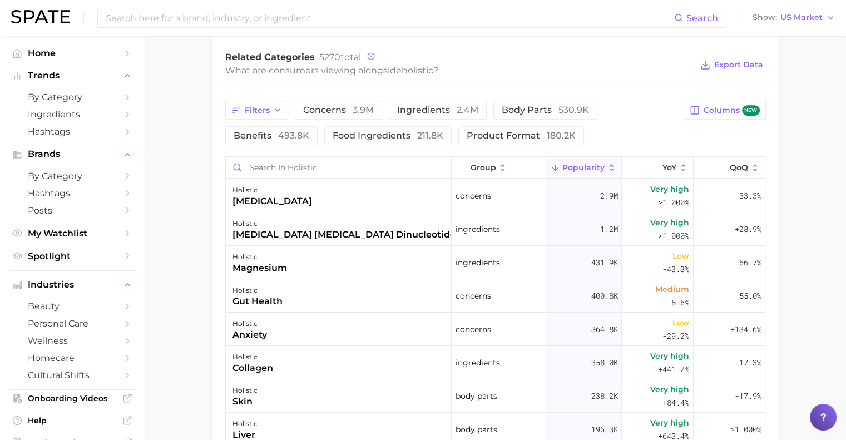
scroll to position [533, 0]
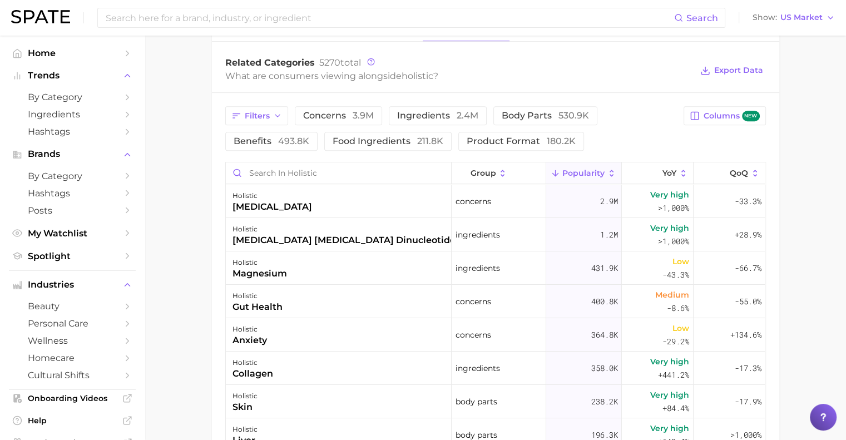
click at [274, 117] on icon "button" at bounding box center [277, 115] width 9 height 9
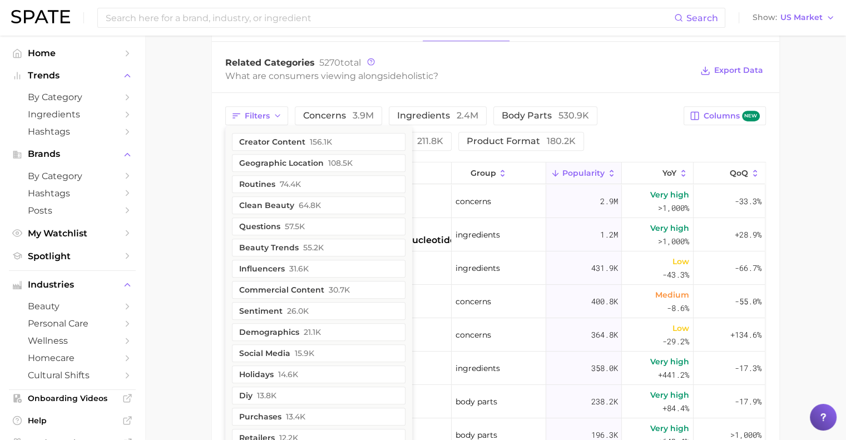
click at [274, 201] on button "clean beauty 64.8k" at bounding box center [318, 205] width 173 height 18
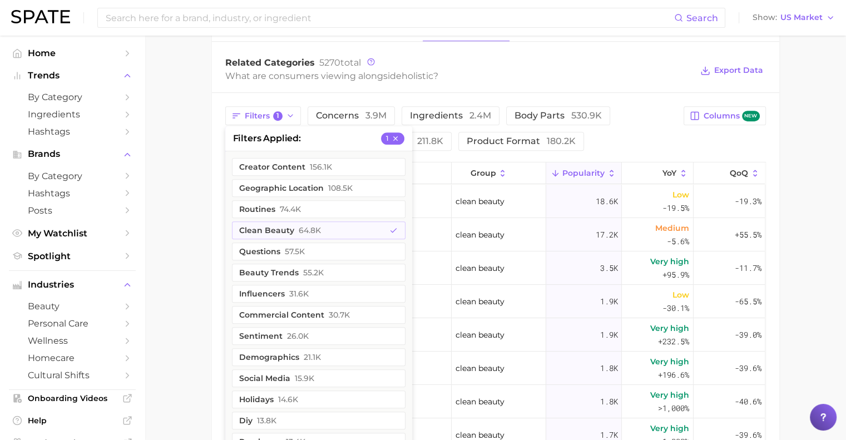
click at [292, 111] on icon "button" at bounding box center [290, 115] width 9 height 9
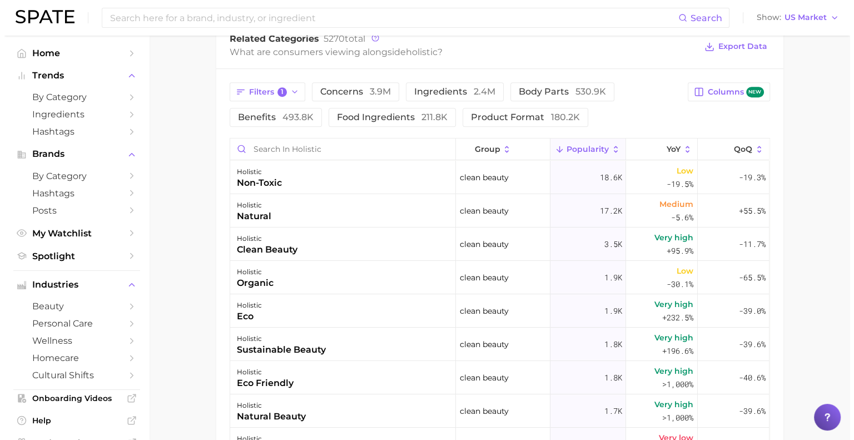
scroll to position [557, 0]
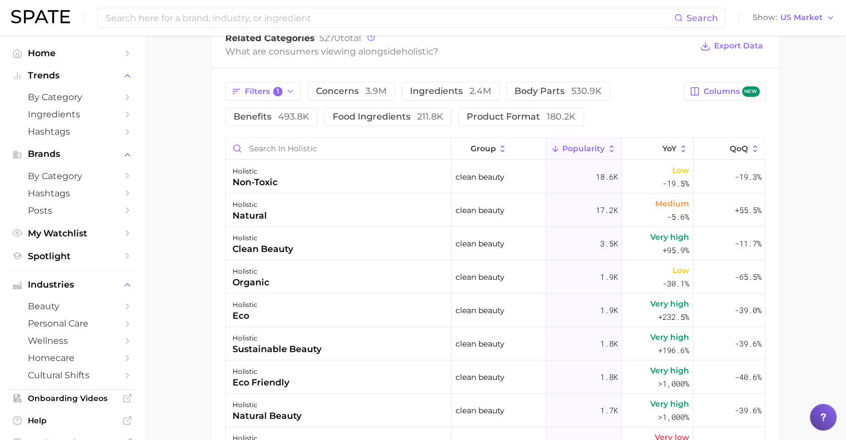
click at [261, 244] on div "clean beauty" at bounding box center [262, 248] width 61 height 13
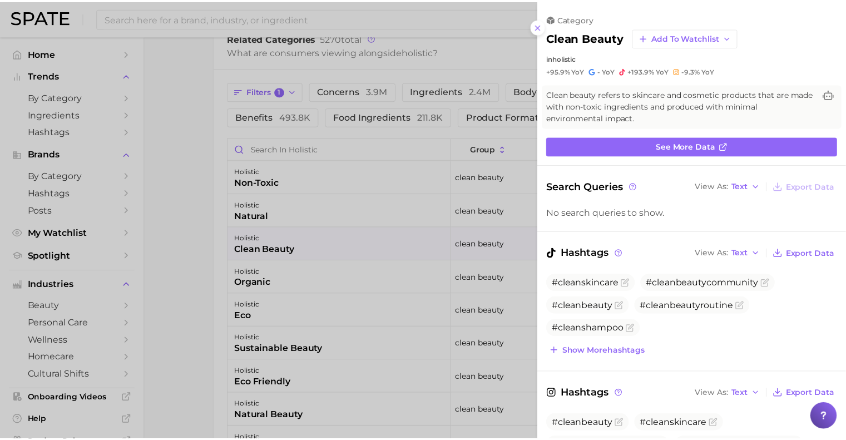
scroll to position [0, 0]
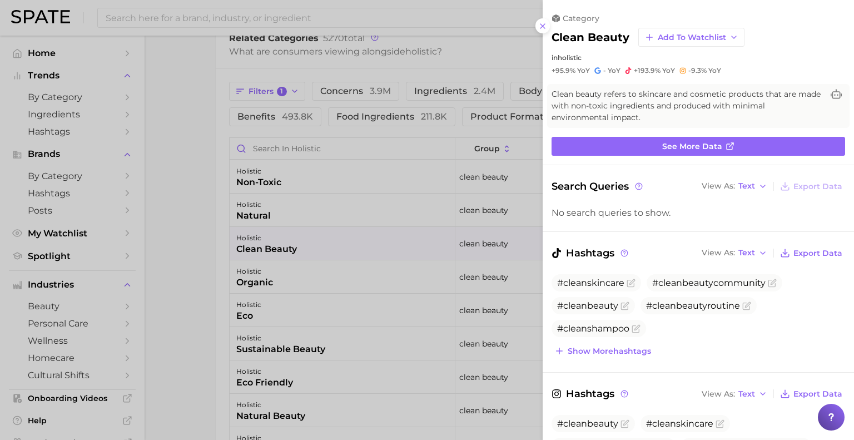
click at [199, 222] on div at bounding box center [427, 220] width 854 height 440
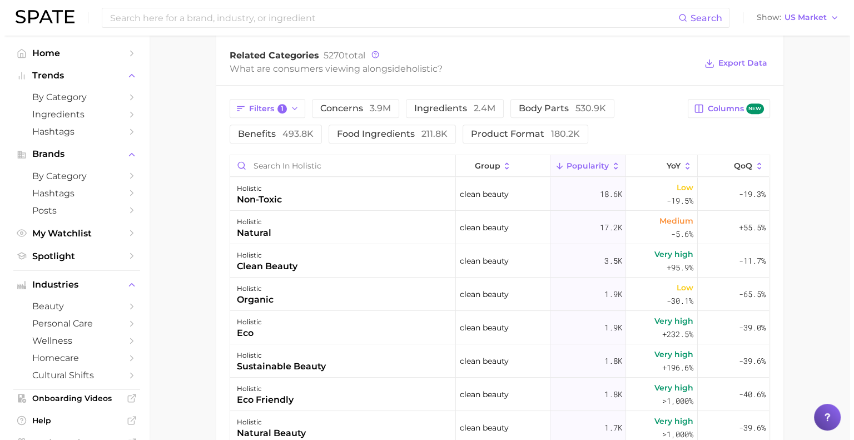
scroll to position [541, 0]
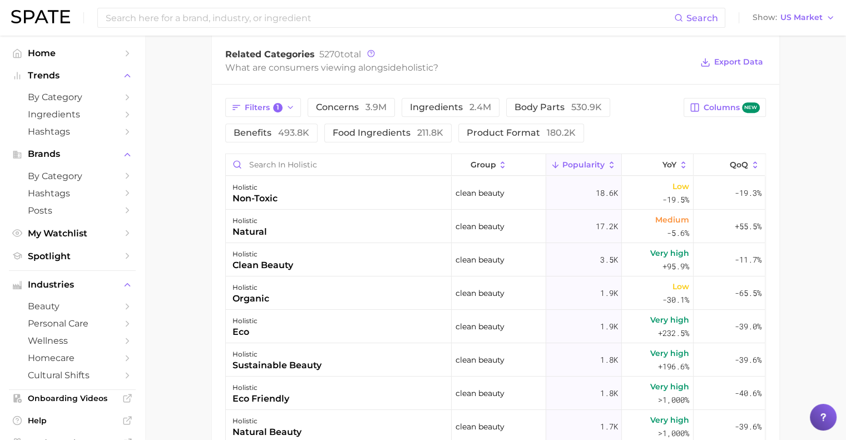
click at [269, 259] on div "clean beauty" at bounding box center [262, 265] width 61 height 13
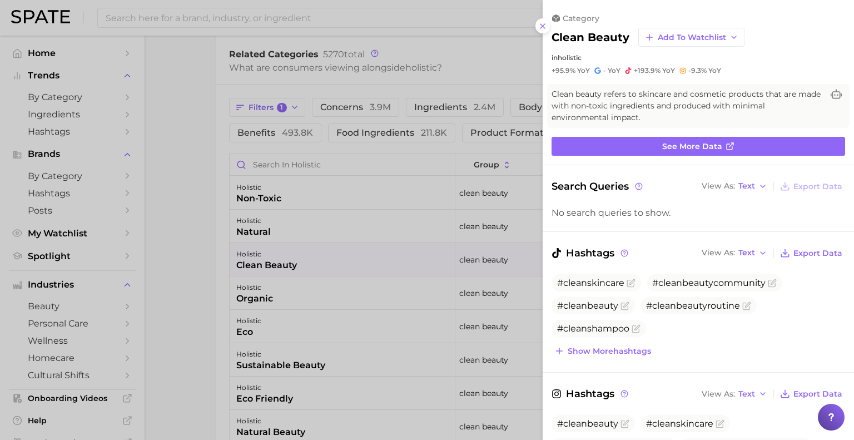
scroll to position [0, 0]
click at [637, 148] on link "See more data" at bounding box center [699, 146] width 294 height 19
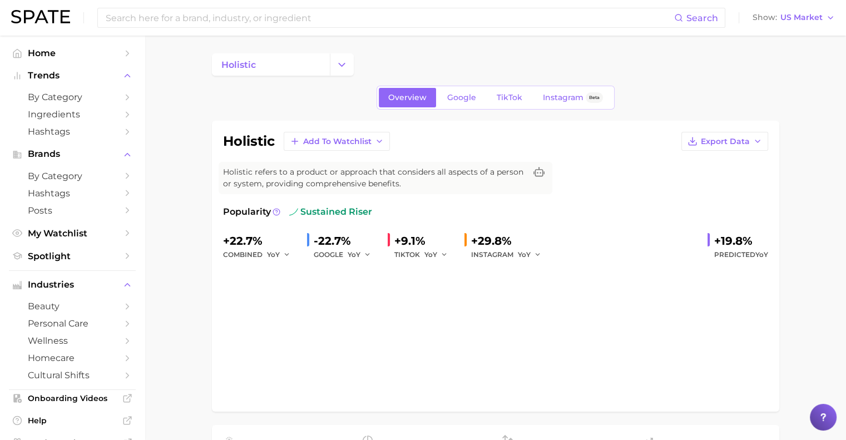
scroll to position [536, 0]
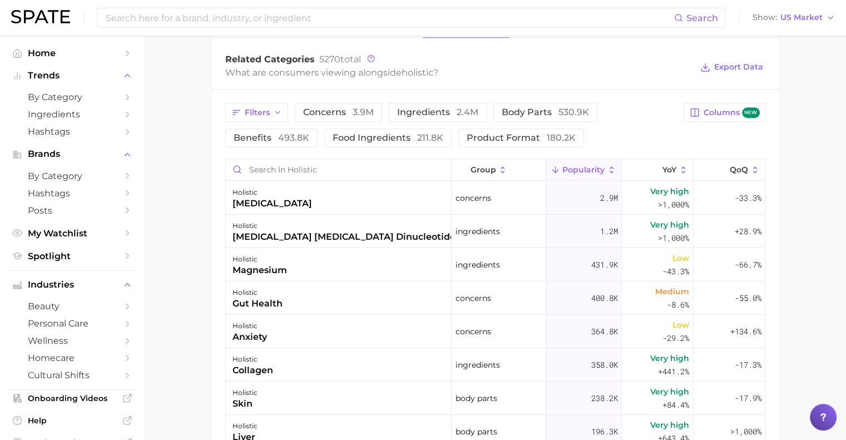
click at [261, 103] on button "Filters" at bounding box center [256, 112] width 63 height 19
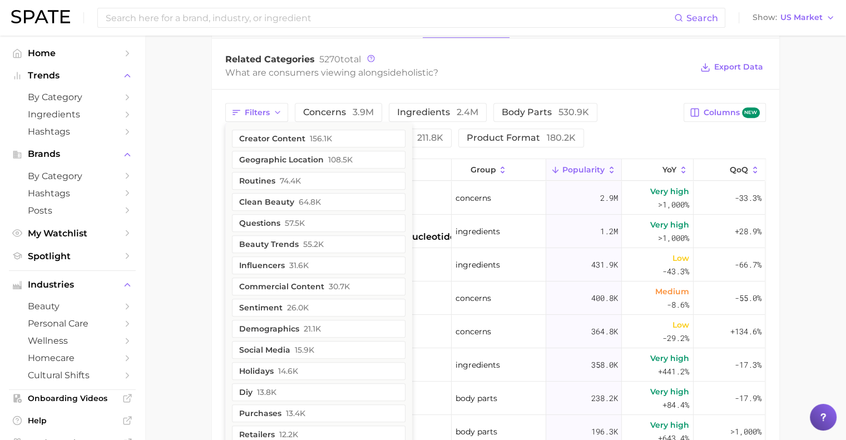
click at [269, 239] on button "beauty trends 55.2k" at bounding box center [318, 244] width 173 height 18
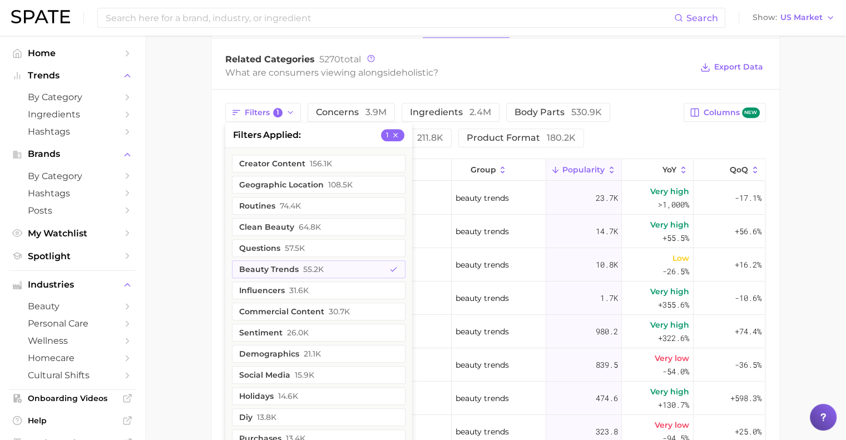
click at [167, 223] on main "holistic Overview Google TikTok Instagram Beta holistic Add to Watchlist Export…" at bounding box center [495, 84] width 701 height 1168
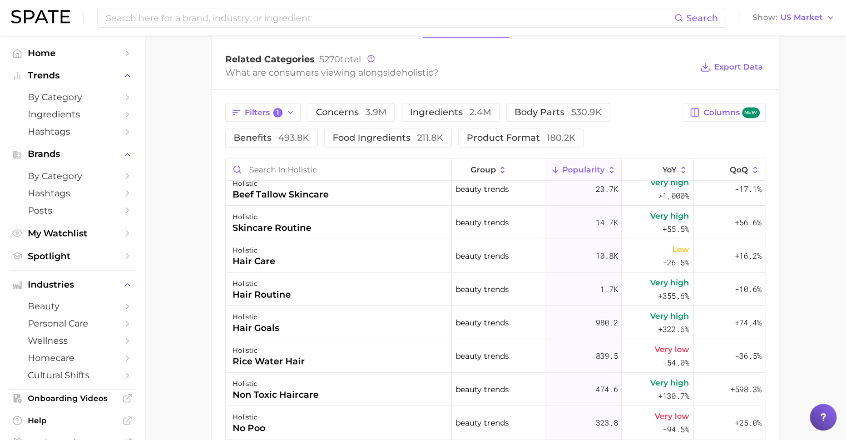
scroll to position [11, 0]
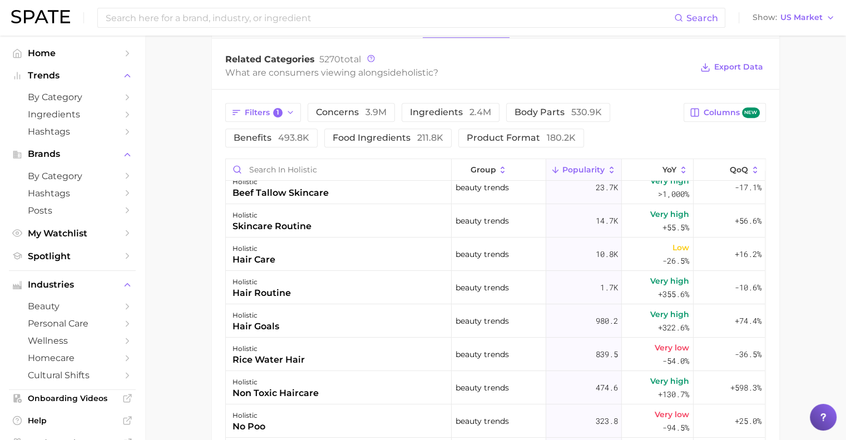
click at [161, 270] on main "holistic Overview Google TikTok Instagram Beta holistic Add to Watchlist Export…" at bounding box center [495, 84] width 701 height 1168
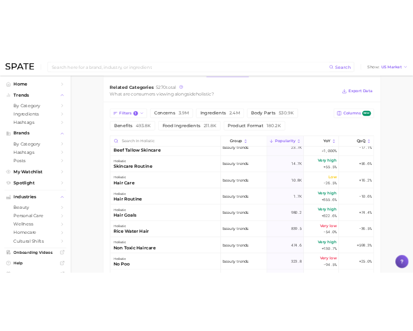
scroll to position [0, 0]
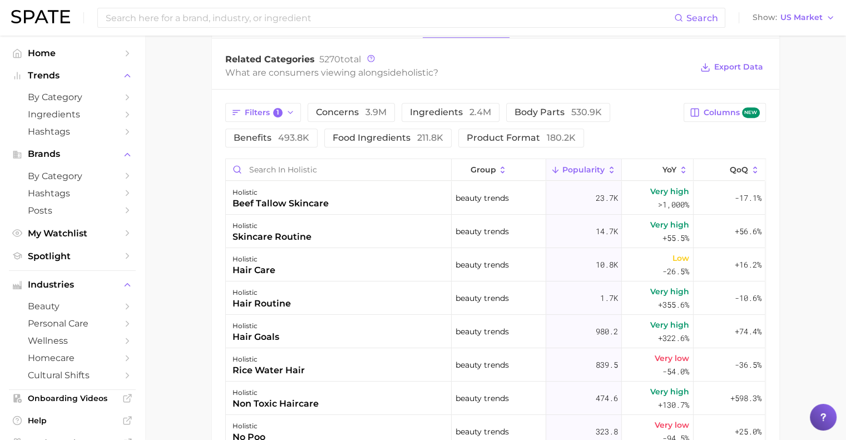
click at [175, 276] on main "holistic Overview Google TikTok Instagram Beta holistic Add to Watchlist Export…" at bounding box center [495, 84] width 701 height 1168
click at [193, 269] on main "holistic Overview Google TikTok Instagram Beta holistic Add to Watchlist Export…" at bounding box center [495, 84] width 701 height 1168
click at [826, 136] on main "holistic Overview Google TikTok Instagram Beta holistic Add to Watchlist Export…" at bounding box center [495, 84] width 701 height 1168
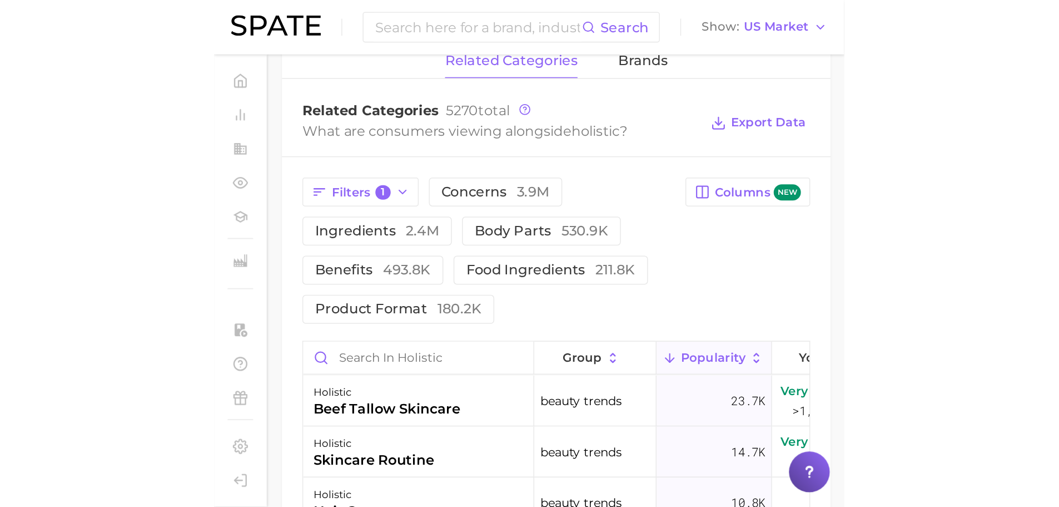
scroll to position [537, 0]
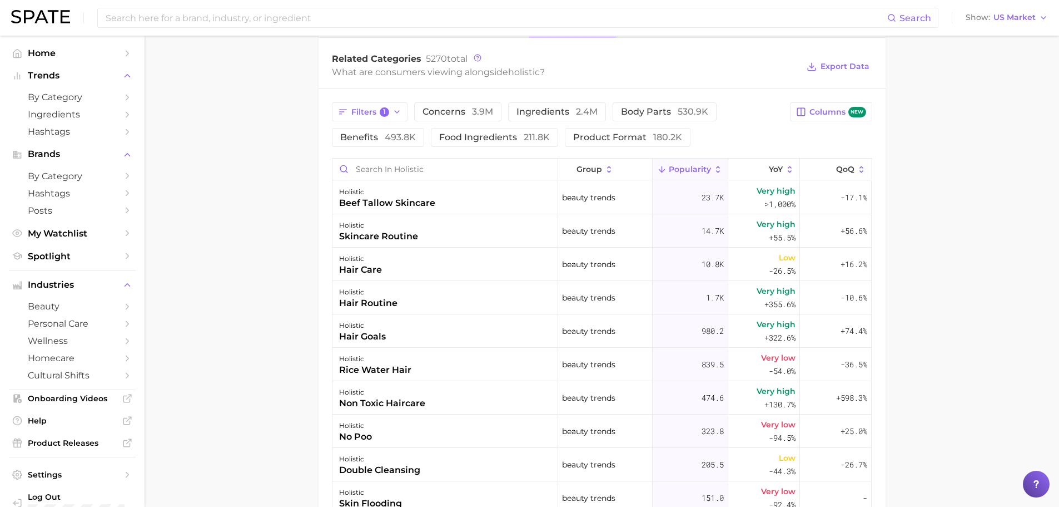
click at [255, 176] on main "holistic Overview Google TikTok Instagram Beta holistic Add to Watchlist Export…" at bounding box center [602, 116] width 915 height 1234
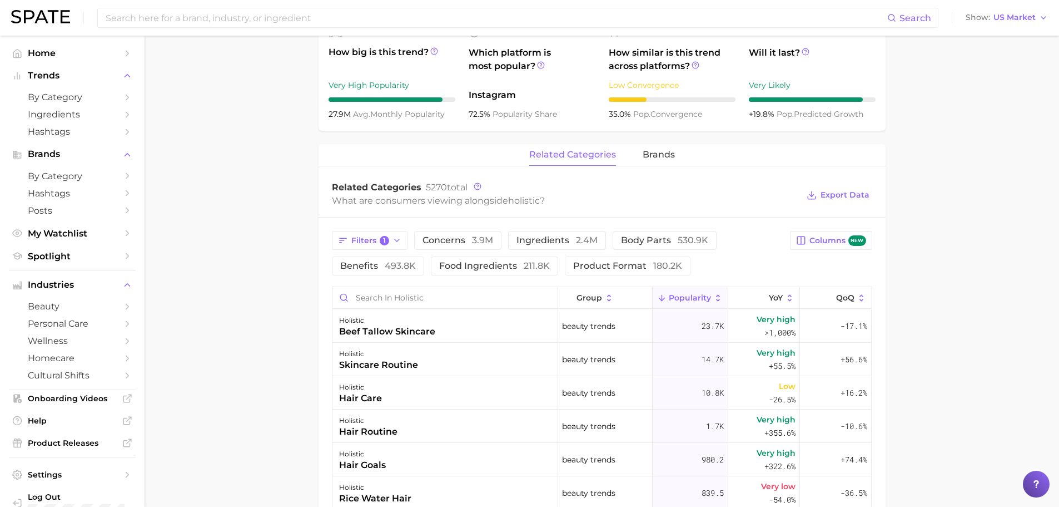
scroll to position [0, 0]
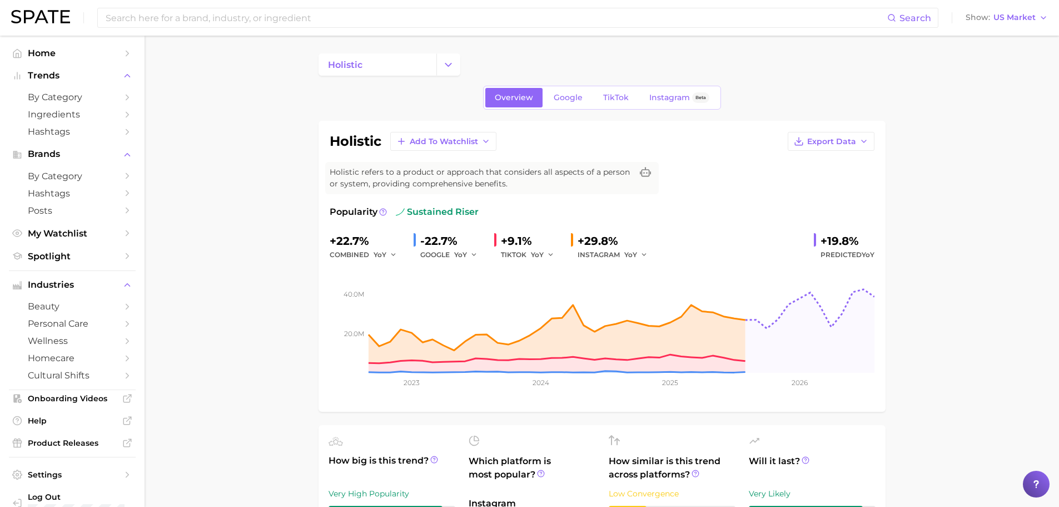
click at [123, 19] on input at bounding box center [496, 17] width 783 height 19
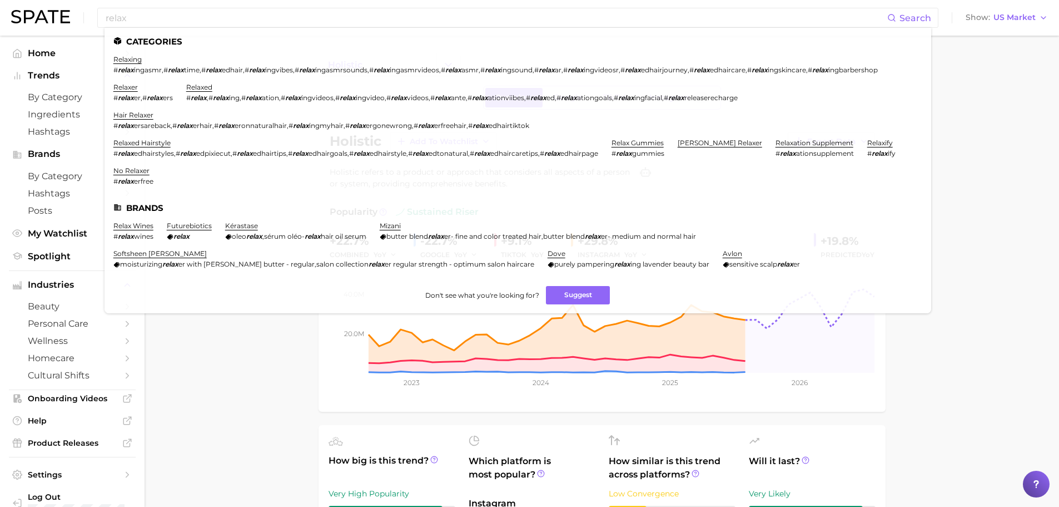
click at [125, 62] on link "relaxing" at bounding box center [127, 59] width 28 height 8
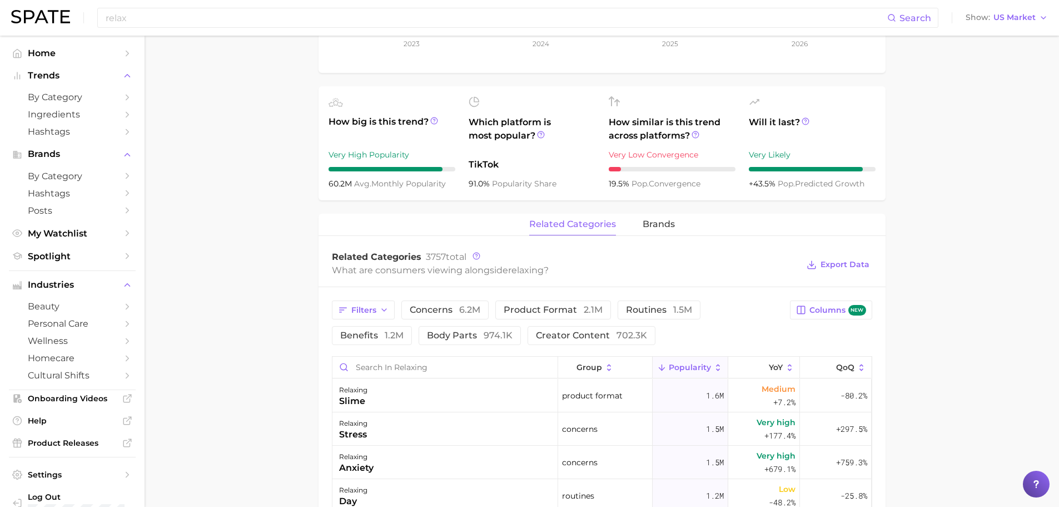
scroll to position [341, 0]
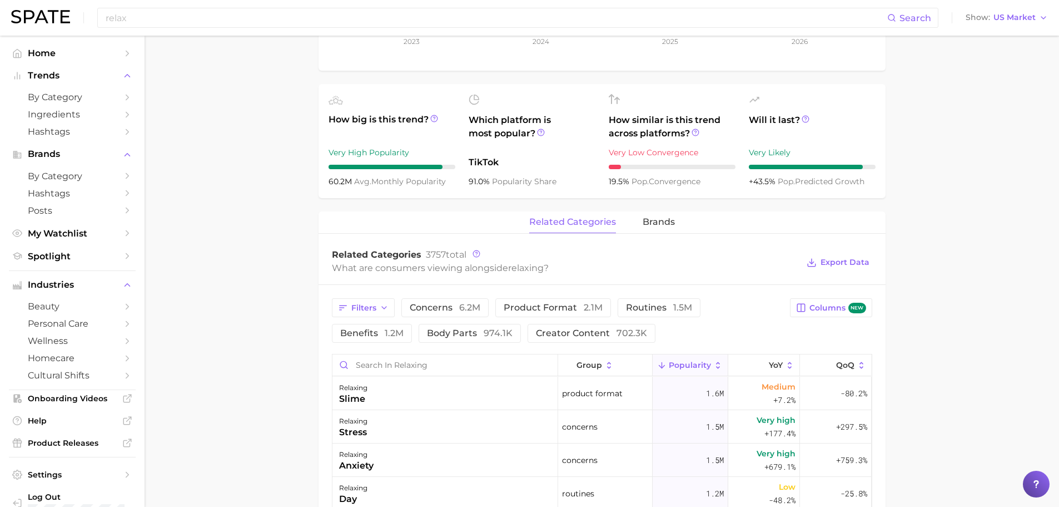
drag, startPoint x: 318, startPoint y: 287, endPoint x: 244, endPoint y: 238, distance: 88.7
click at [244, 238] on main "relaxing Overview Google TikTok Instagram Beta relaxing Add to Watchlist Export…" at bounding box center [602, 312] width 915 height 1234
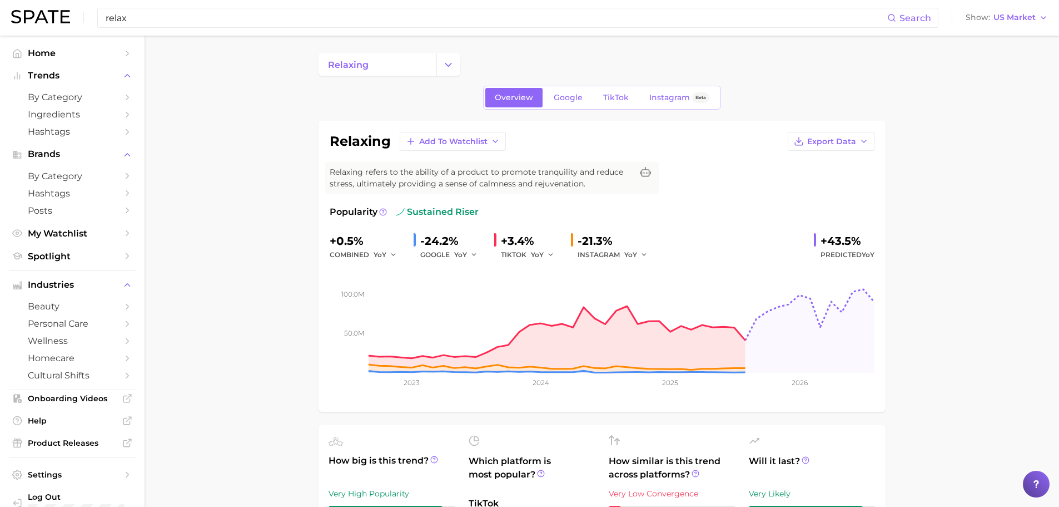
click at [199, 15] on input "relax" at bounding box center [496, 17] width 783 height 19
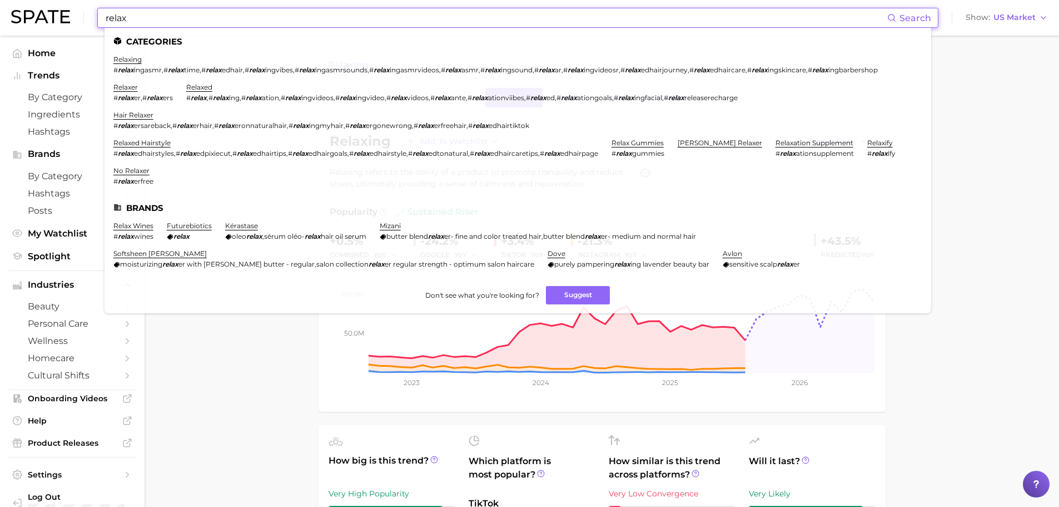
click at [199, 15] on input "relax" at bounding box center [496, 17] width 783 height 19
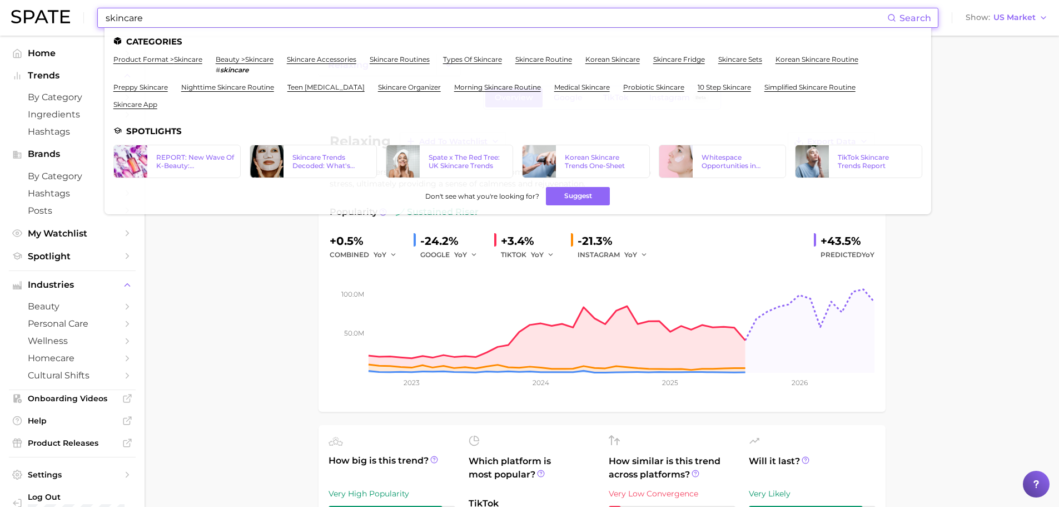
type input "skincare"
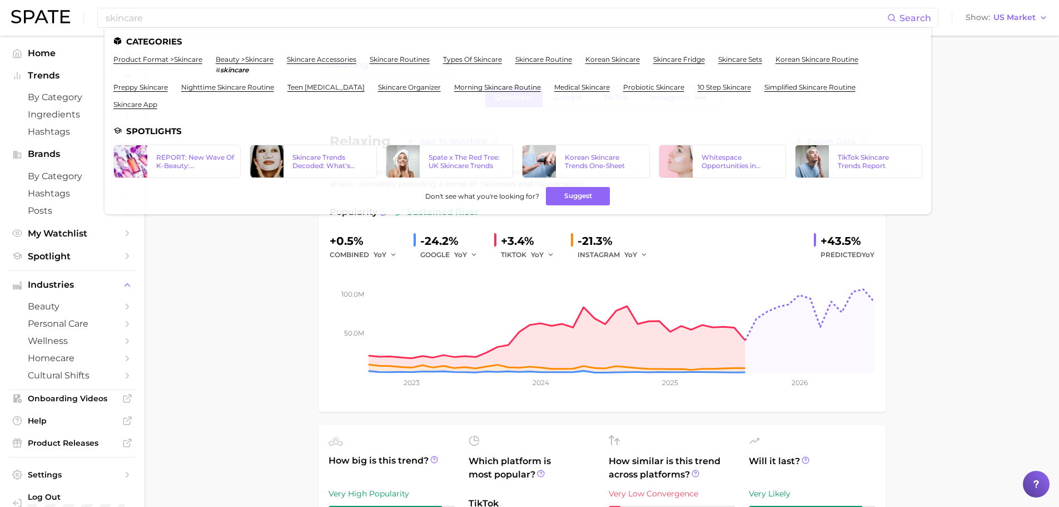
click at [228, 60] on link "beauty > skincare" at bounding box center [245, 59] width 58 height 8
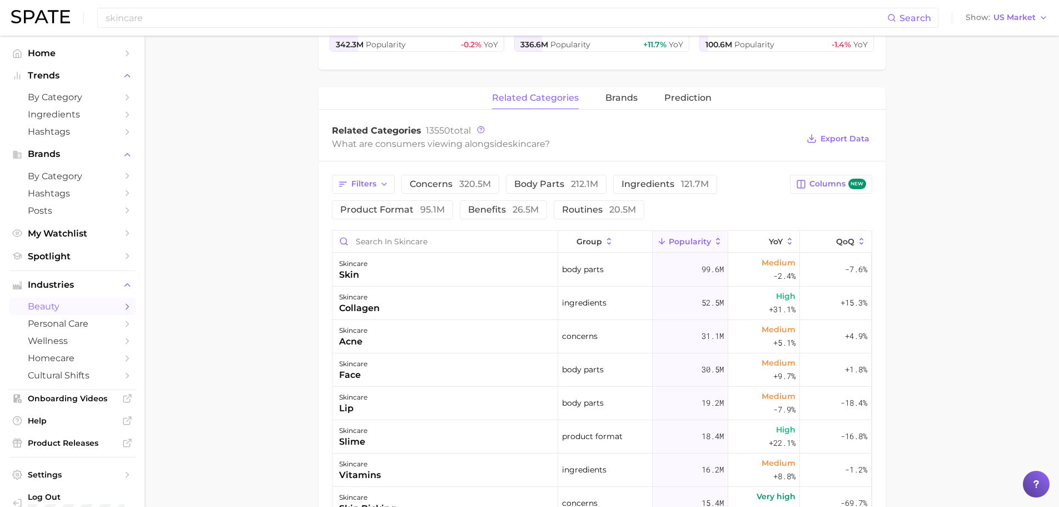
scroll to position [380, 0]
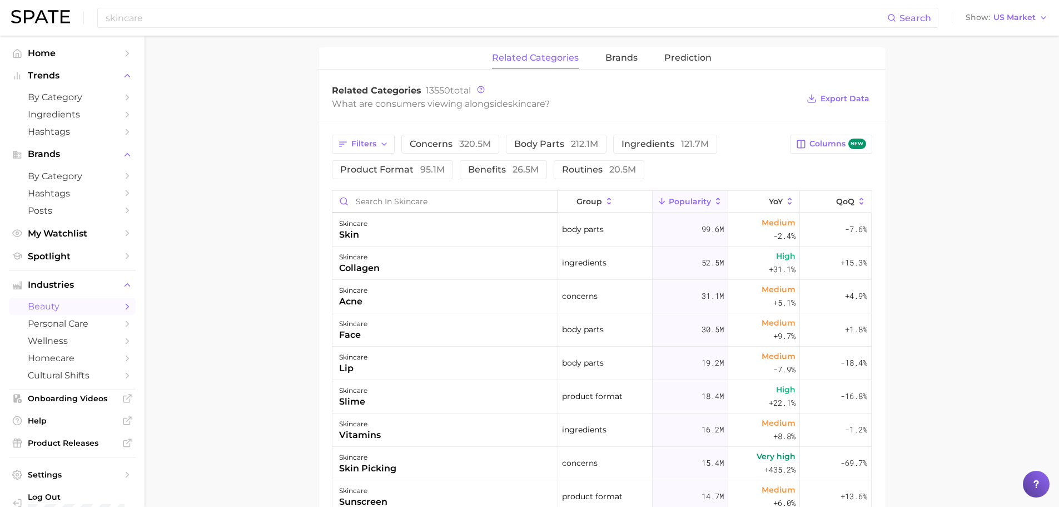
click at [358, 205] on input "Search in skincare" at bounding box center [445, 201] width 225 height 21
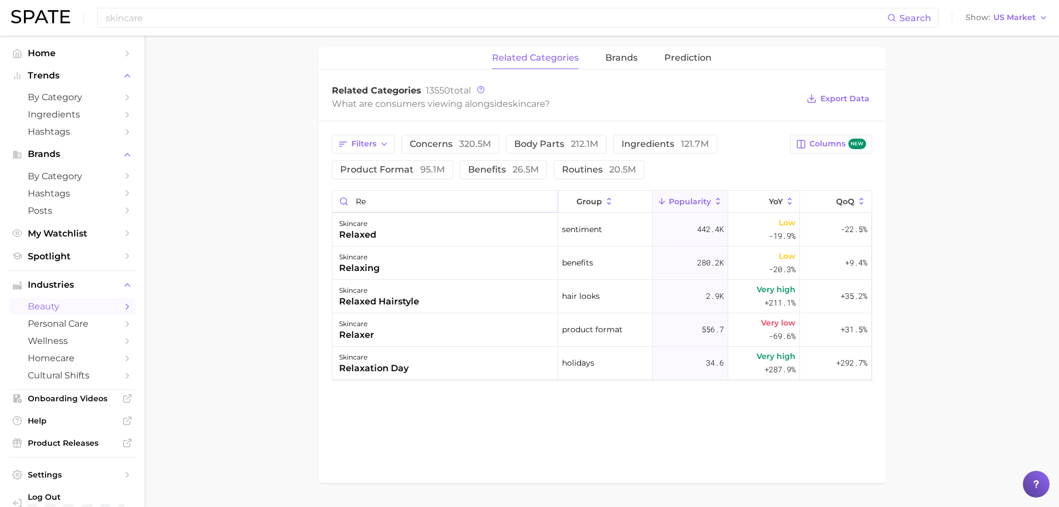
type input "r"
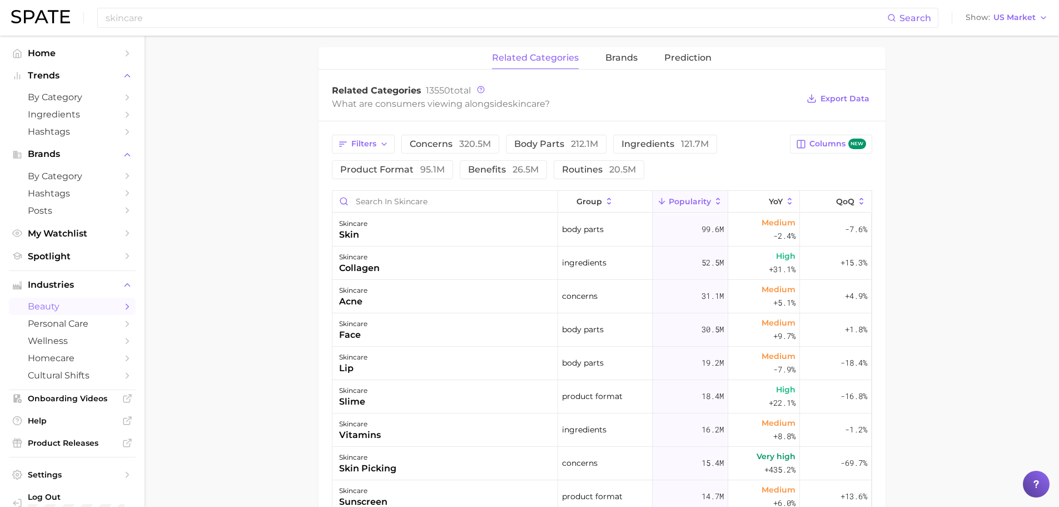
click at [260, 212] on main "1. skincare 2. Subcategory Overview Google TikTok Instagram Beta skincare Popul…" at bounding box center [602, 210] width 915 height 1110
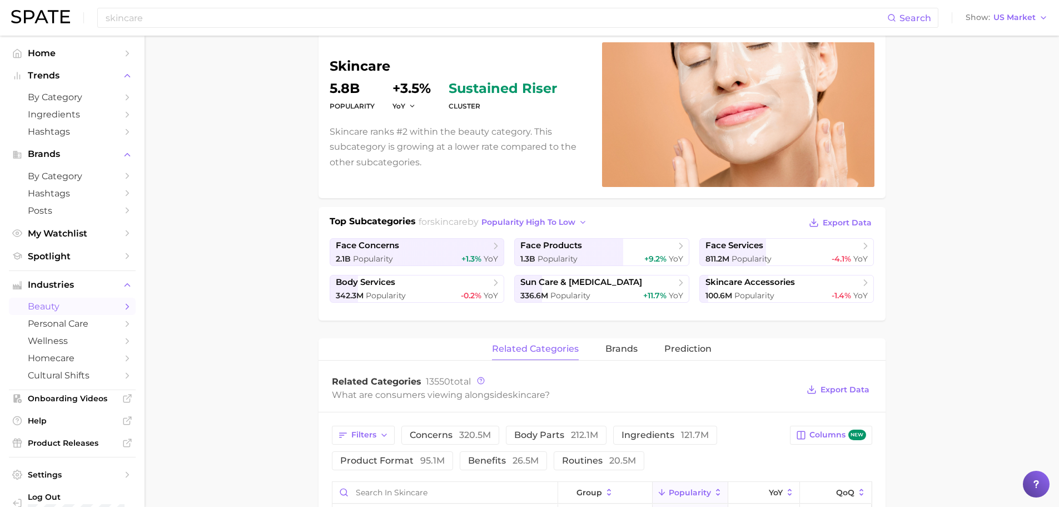
scroll to position [0, 0]
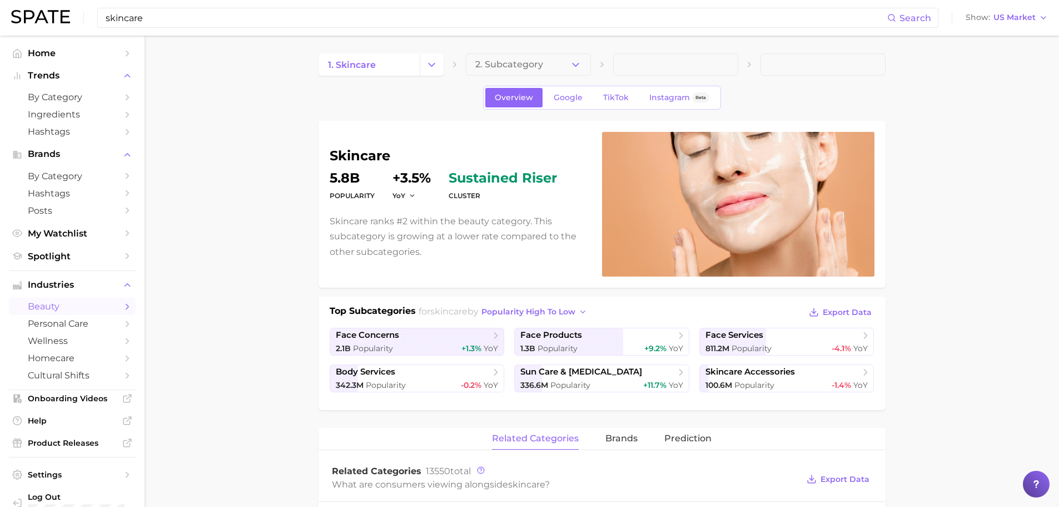
click at [224, 21] on input "skincare" at bounding box center [496, 17] width 783 height 19
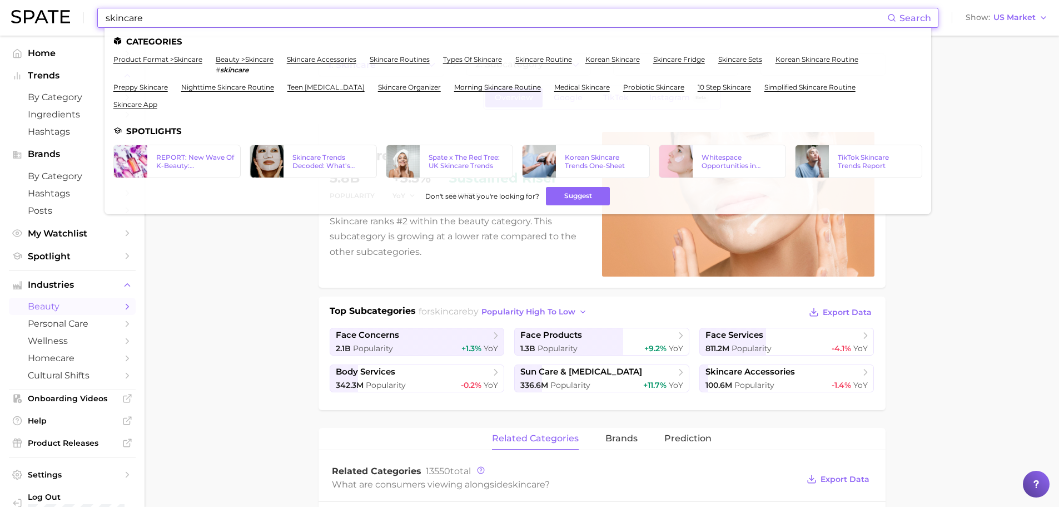
drag, startPoint x: 225, startPoint y: 21, endPoint x: 107, endPoint y: 28, distance: 117.5
click at [107, 28] on div "skincare Search Categories product format > skincare beauty > skincare # skinca…" at bounding box center [517, 18] width 841 height 20
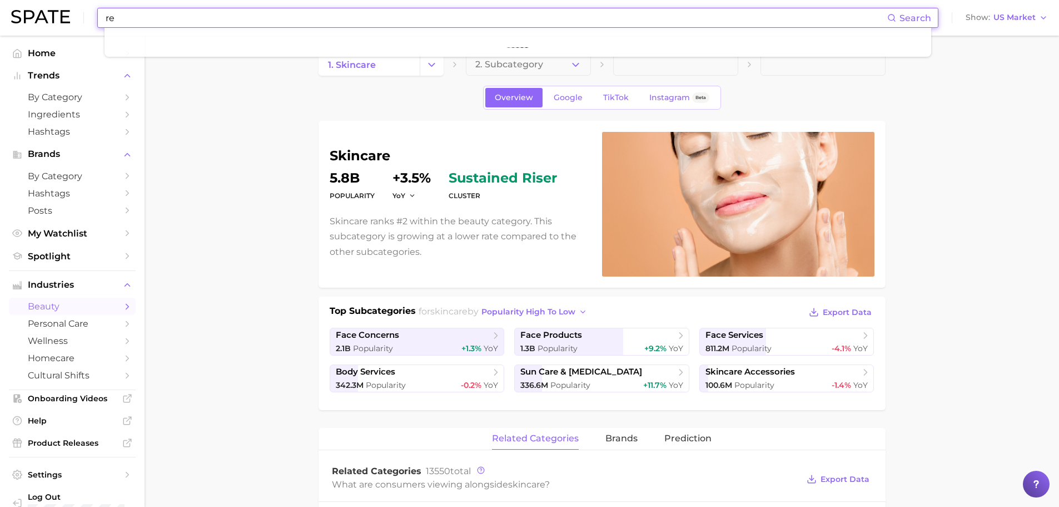
type input "r"
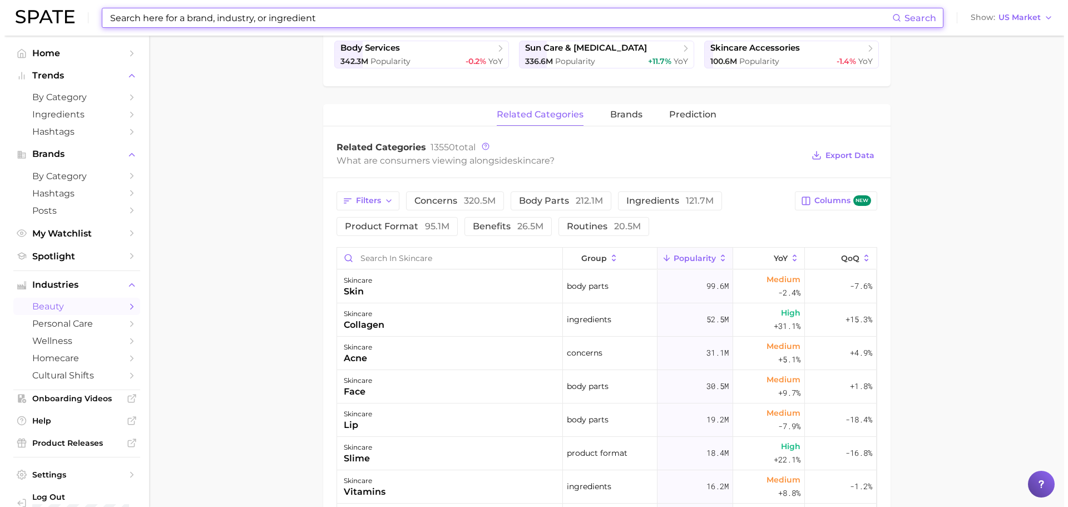
scroll to position [340, 0]
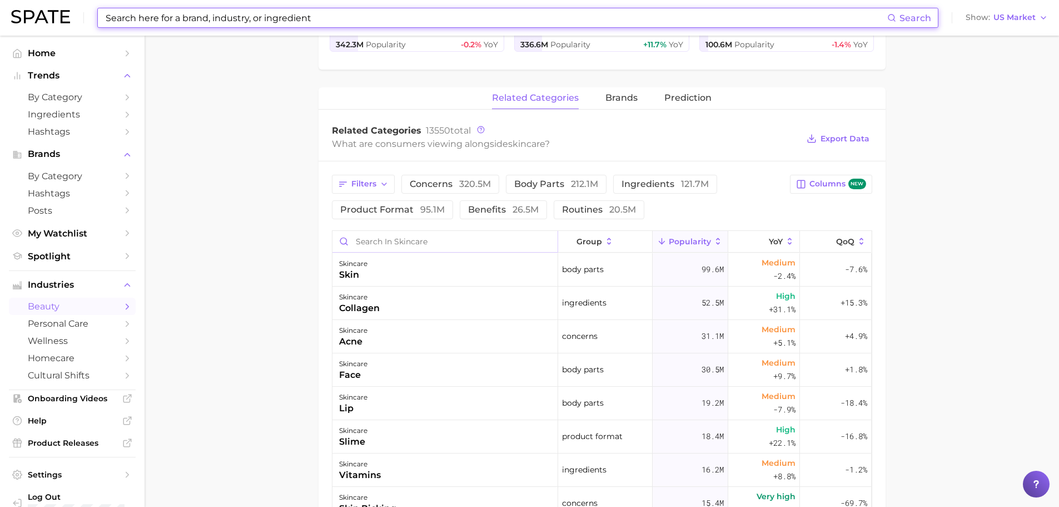
click at [370, 242] on input "Search in skincare" at bounding box center [445, 241] width 225 height 21
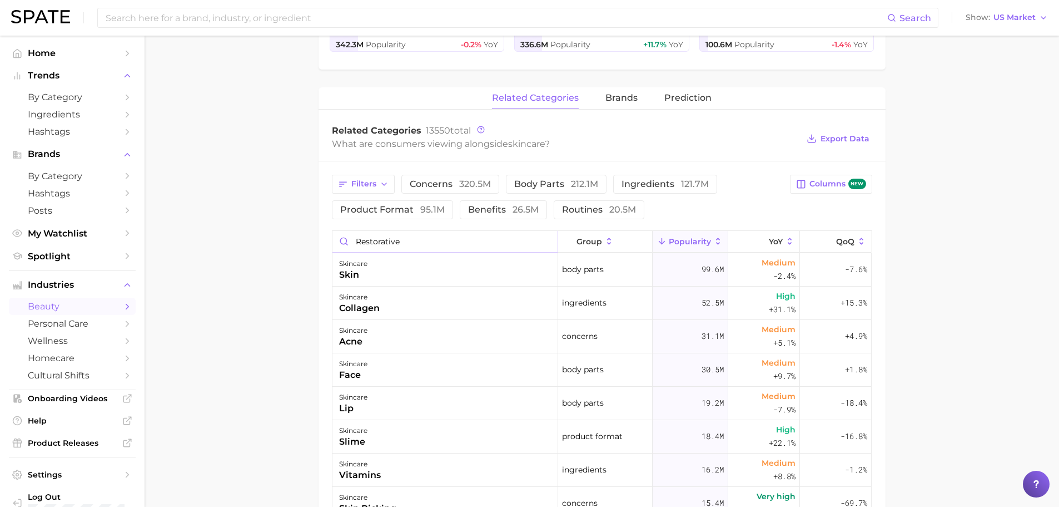
type input "restorative"
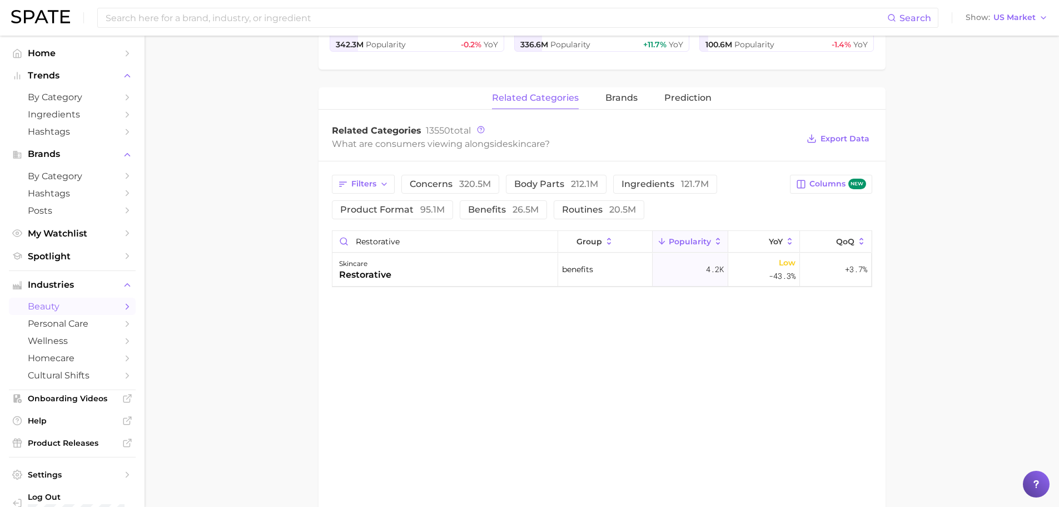
click at [358, 274] on div "restorative" at bounding box center [365, 274] width 52 height 13
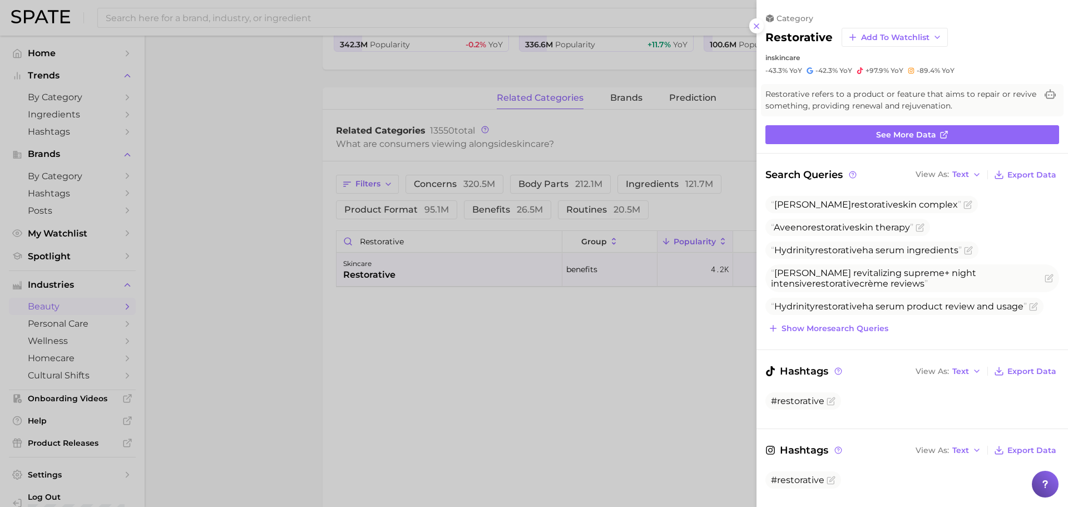
scroll to position [0, 0]
click at [827, 128] on link "See more data" at bounding box center [912, 134] width 294 height 19
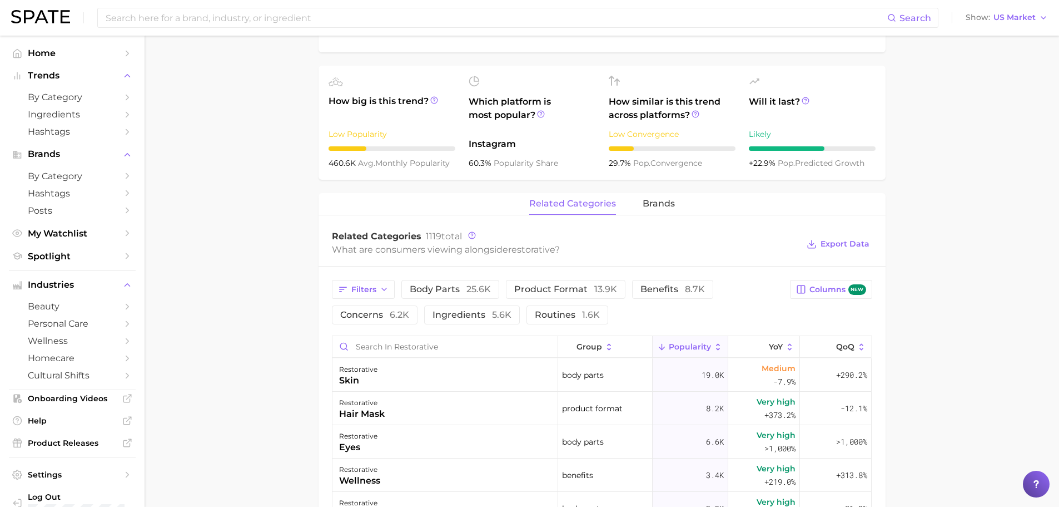
scroll to position [361, 0]
click at [425, 346] on input "Search in restorative" at bounding box center [445, 344] width 225 height 21
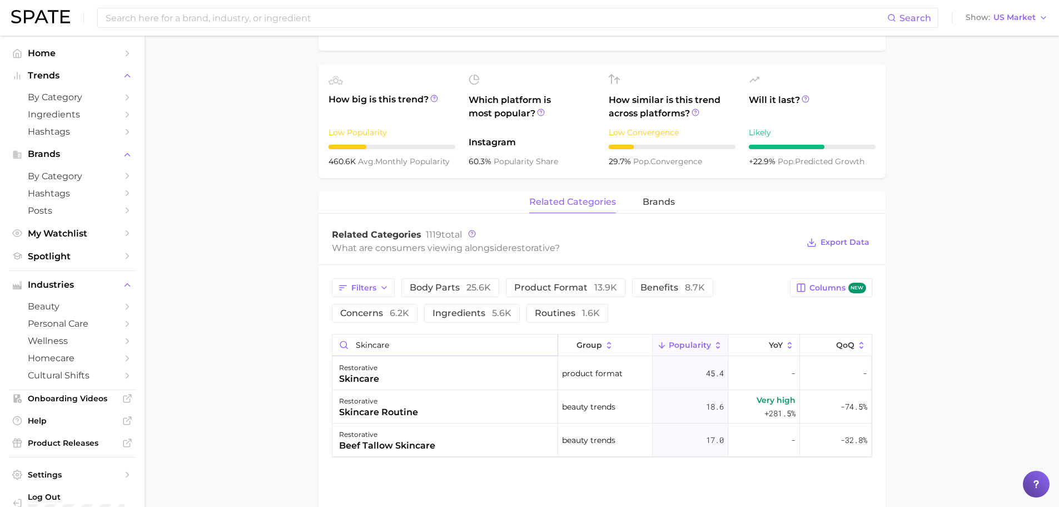
scroll to position [0, 0]
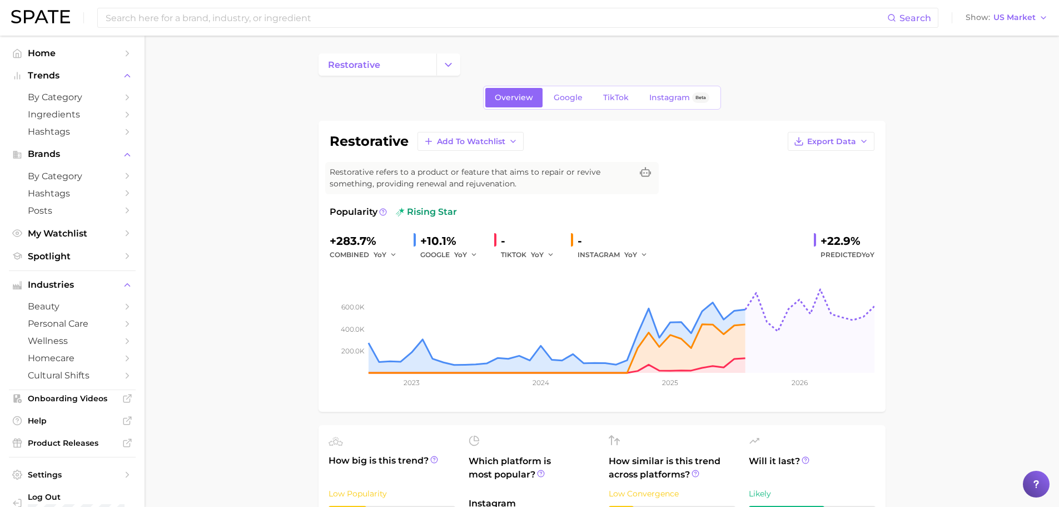
type input "skincare"
click at [156, 28] on div "Search Show US Market" at bounding box center [529, 18] width 1037 height 36
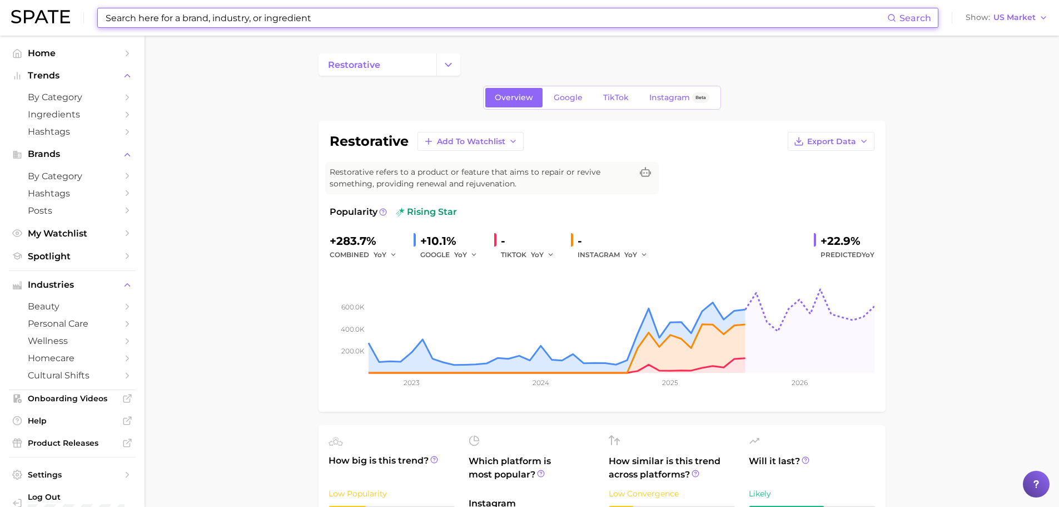
click at [147, 23] on input at bounding box center [496, 17] width 783 height 19
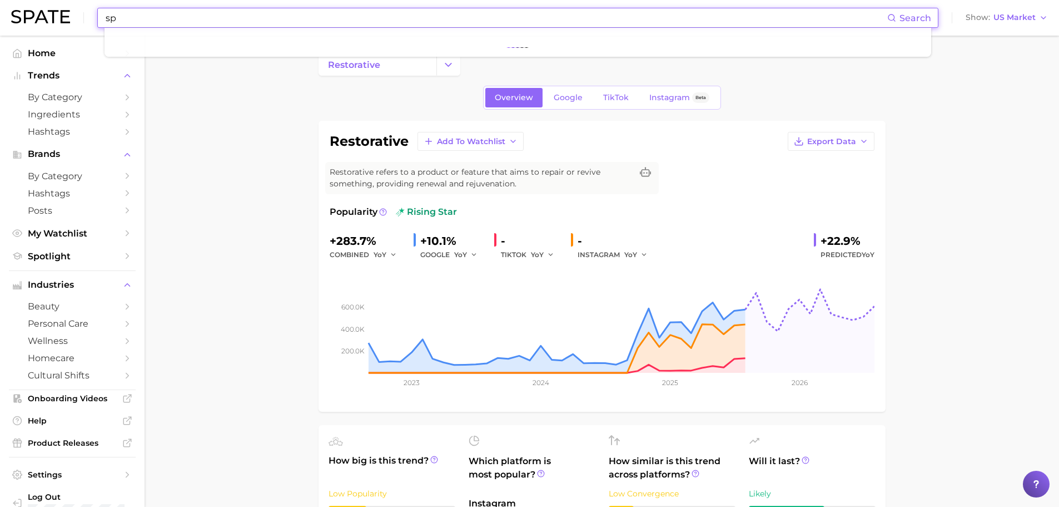
type input "s"
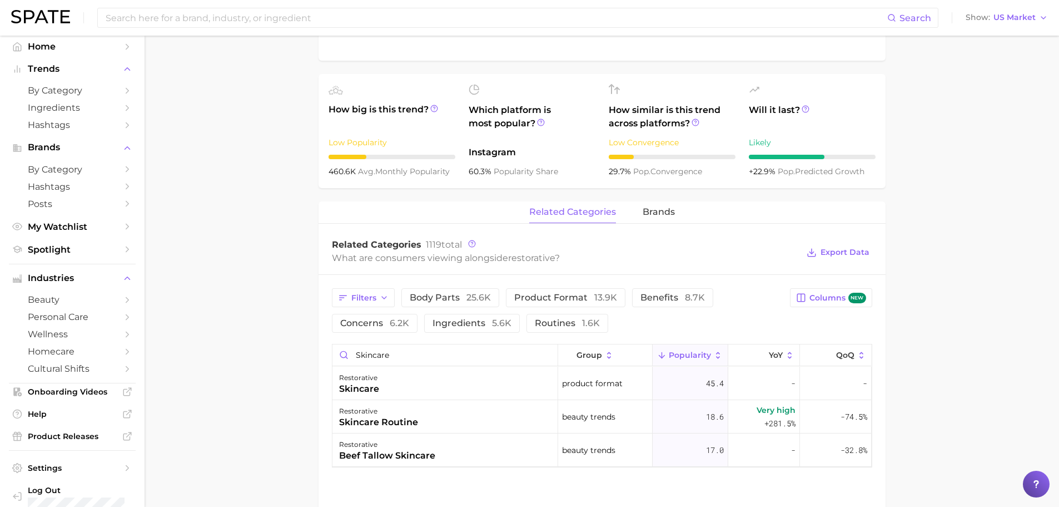
scroll to position [9, 0]
click at [54, 335] on span "wellness" at bounding box center [72, 331] width 89 height 11
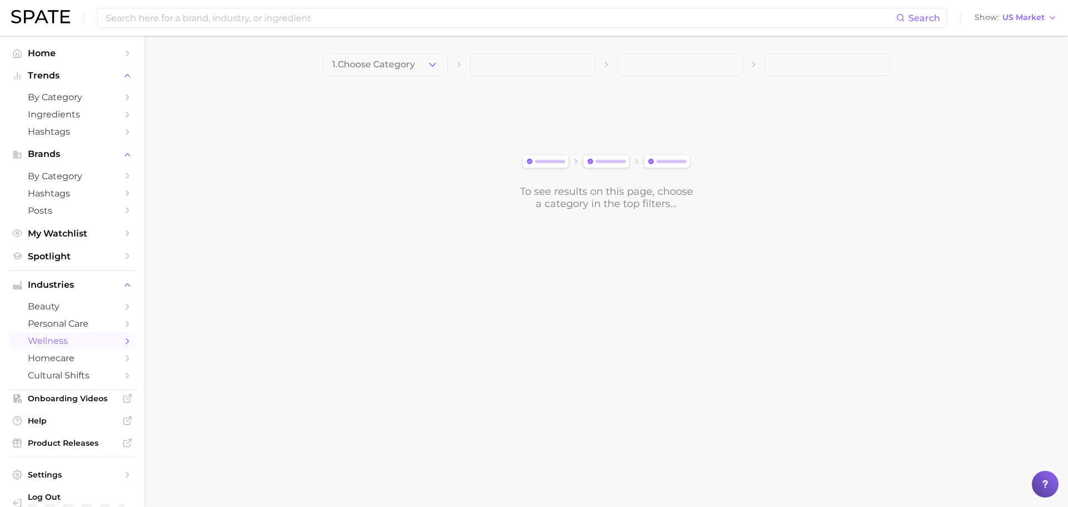
click at [48, 260] on span "Spotlight" at bounding box center [72, 256] width 89 height 11
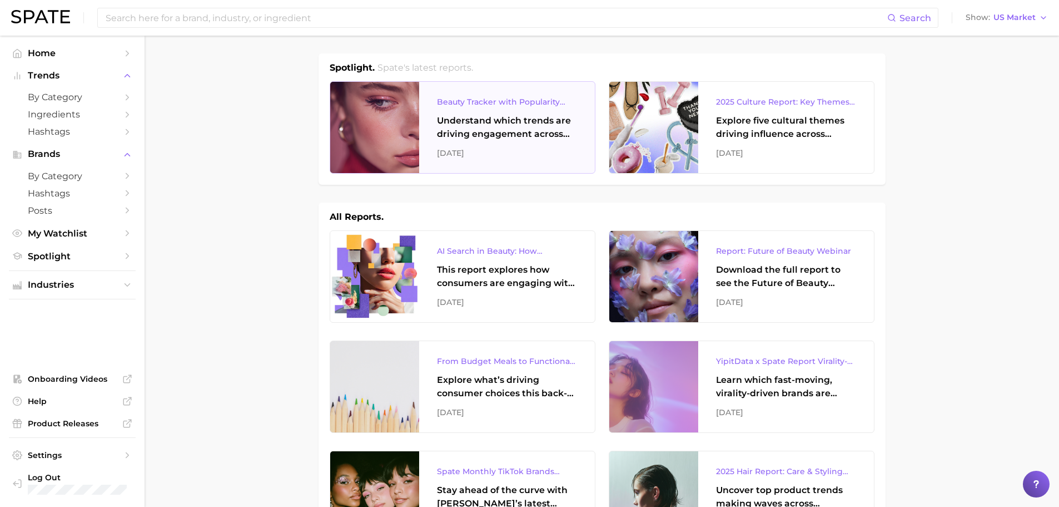
click at [454, 136] on div "Understand which trends are driving engagement across platforms in the skin, ha…" at bounding box center [507, 127] width 140 height 27
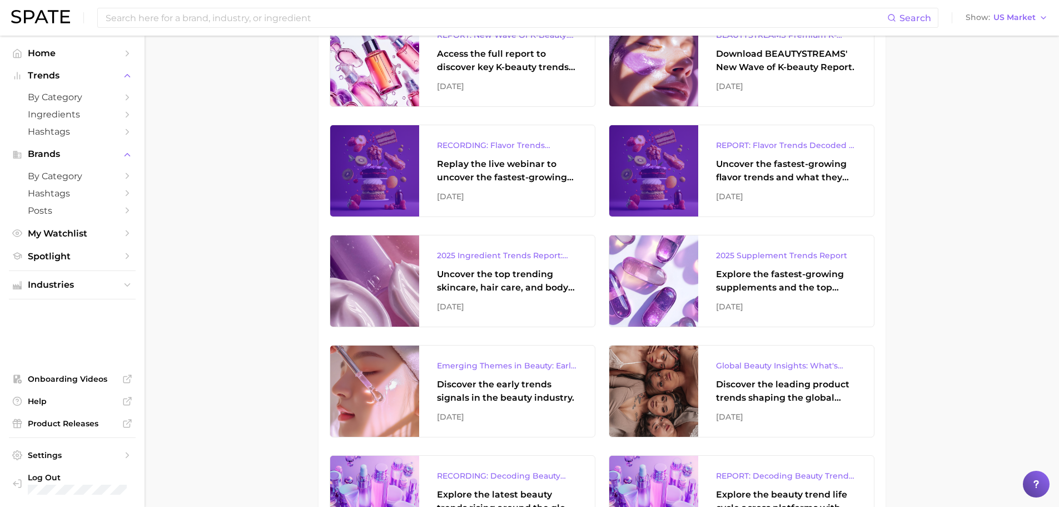
scroll to position [657, 0]
